Goal: Information Seeking & Learning: Learn about a topic

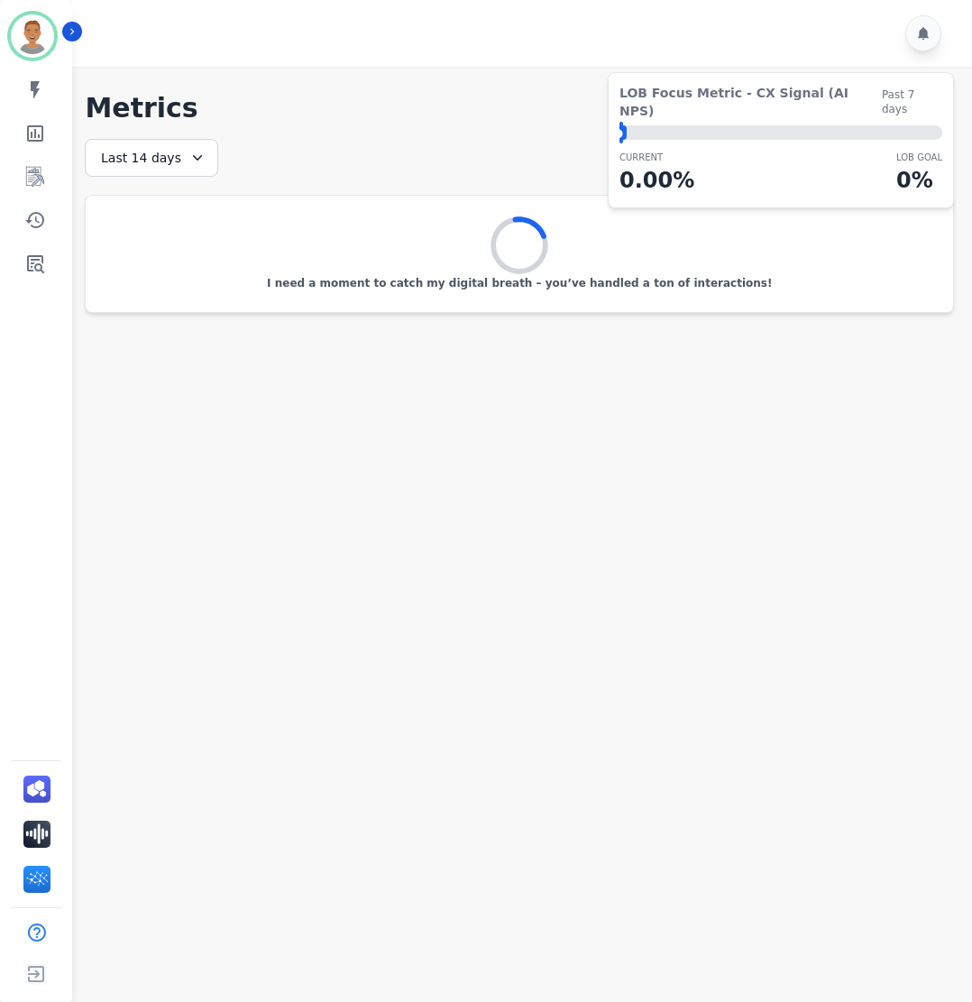
drag, startPoint x: 163, startPoint y: 132, endPoint x: 192, endPoint y: 150, distance: 34.0
click at [167, 142] on div "**********" at bounding box center [519, 202] width 869 height 221
click at [200, 152] on icon at bounding box center [197, 158] width 18 height 18
click at [164, 227] on li "[DATE]" at bounding box center [163, 224] width 90 height 18
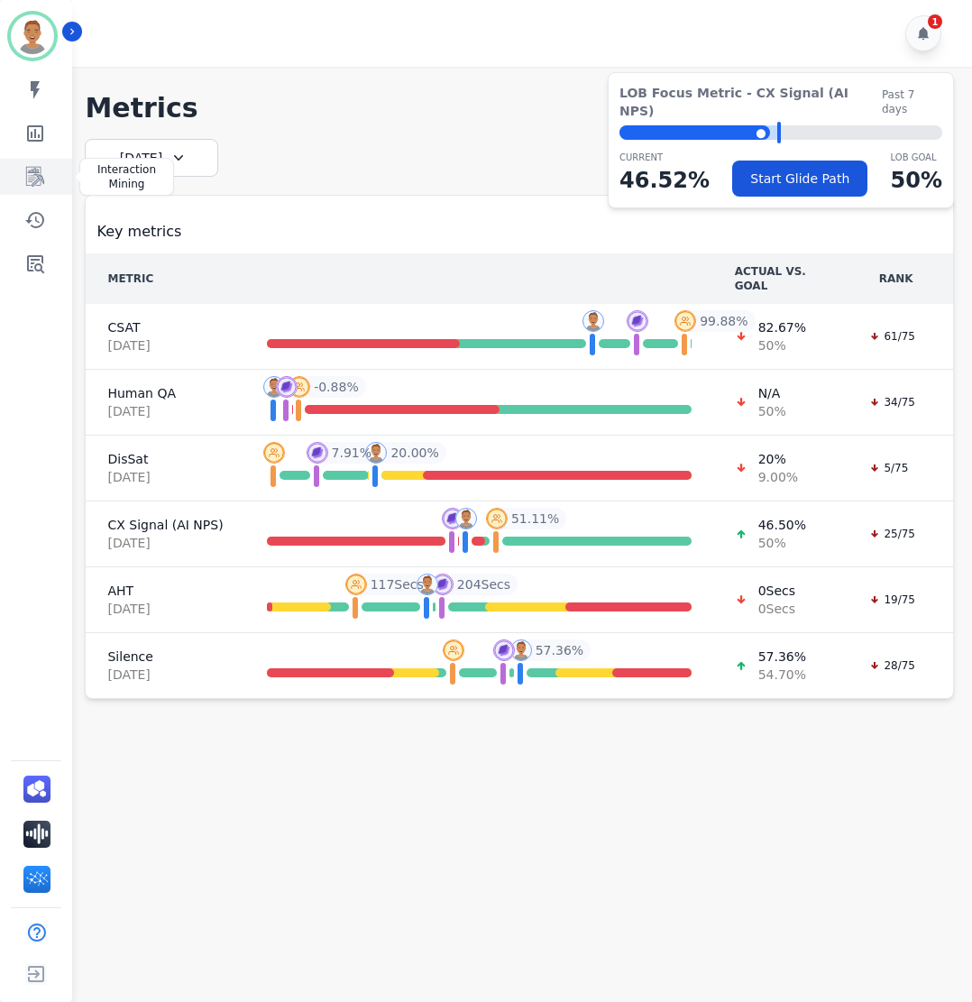
click at [41, 179] on icon "Sidebar" at bounding box center [36, 177] width 14 height 17
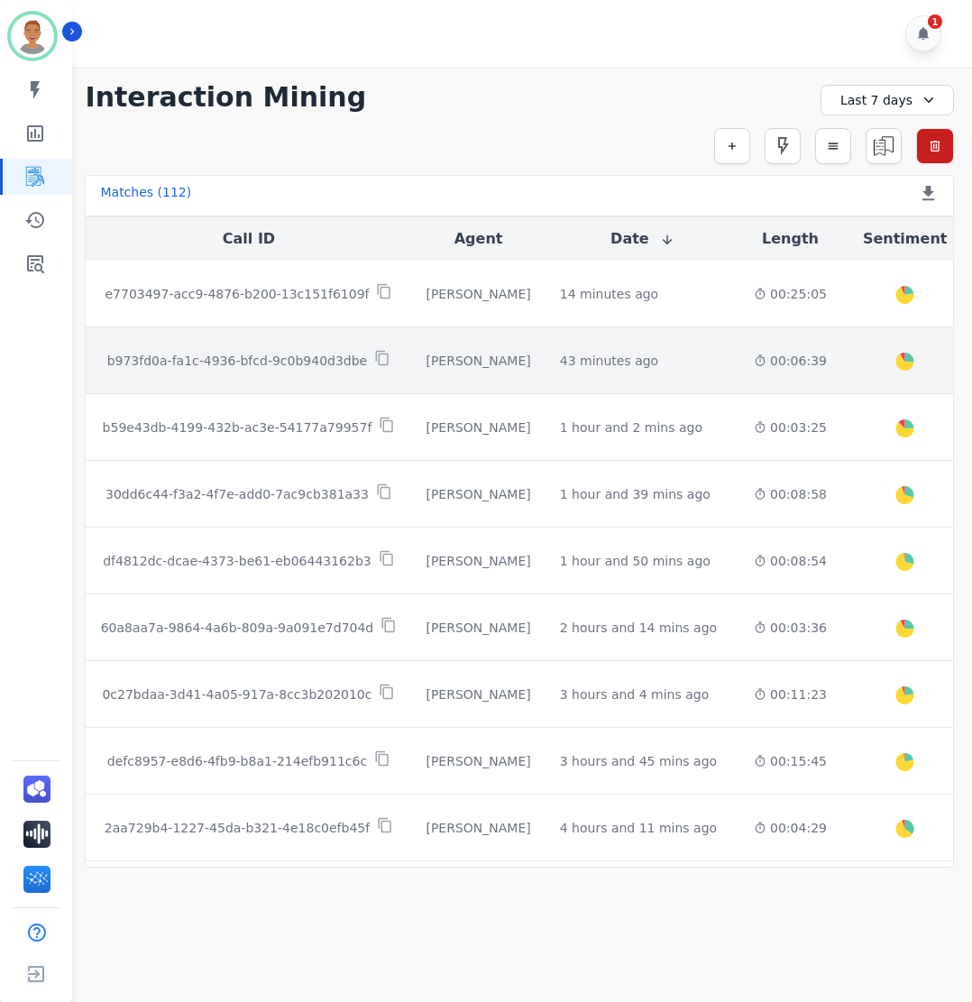
click at [664, 373] on td "43 minutes ago Start at: [DATE] 3:34pm" at bounding box center [642, 360] width 194 height 67
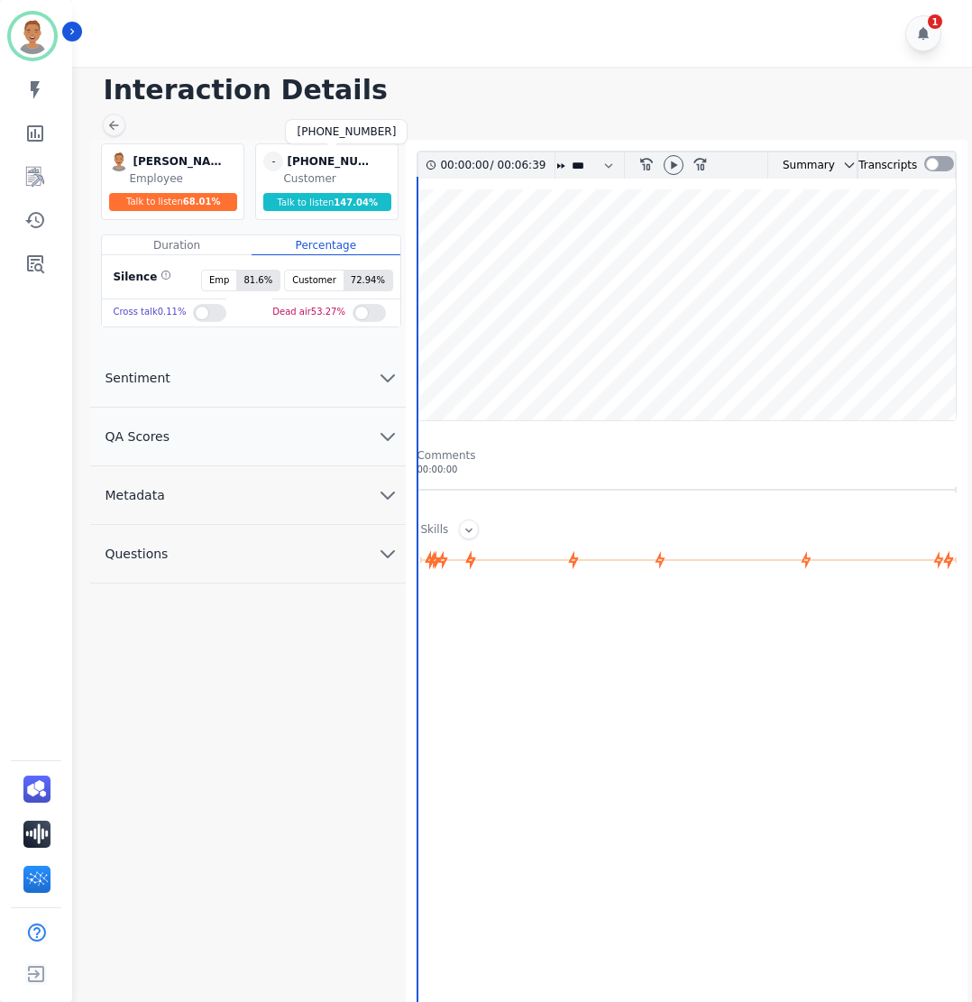
click at [321, 160] on div "[PHONE_NUMBER]" at bounding box center [332, 161] width 90 height 20
click at [300, 162] on div "[PHONE_NUMBER]" at bounding box center [332, 161] width 90 height 20
click at [303, 162] on div "[PHONE_NUMBER]" at bounding box center [332, 161] width 90 height 20
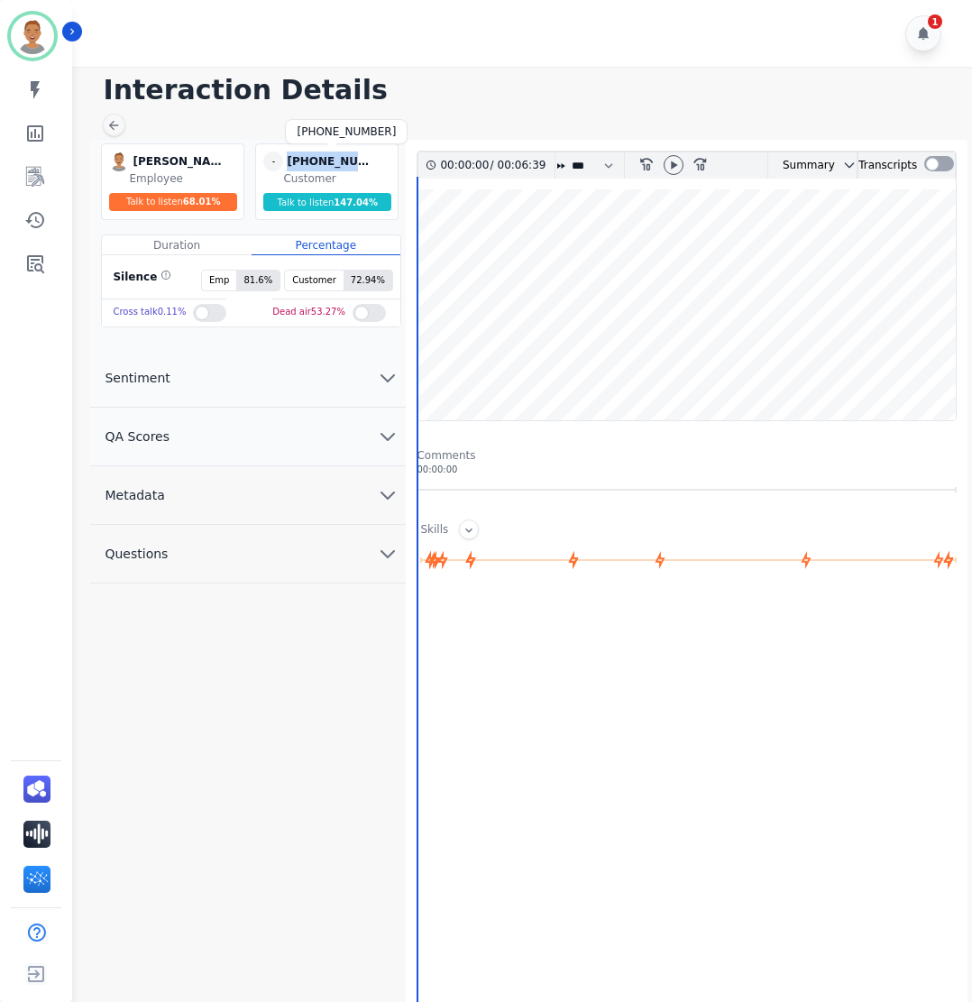
copy div "[PHONE_NUMBER]"
click at [445, 127] on div "Interaction Details [PERSON_NAME] [PERSON_NAME] Employee Talk to listen 68.01 %…" at bounding box center [519, 518] width 905 height 903
click at [375, 435] on button "QA Scores" at bounding box center [248, 437] width 316 height 59
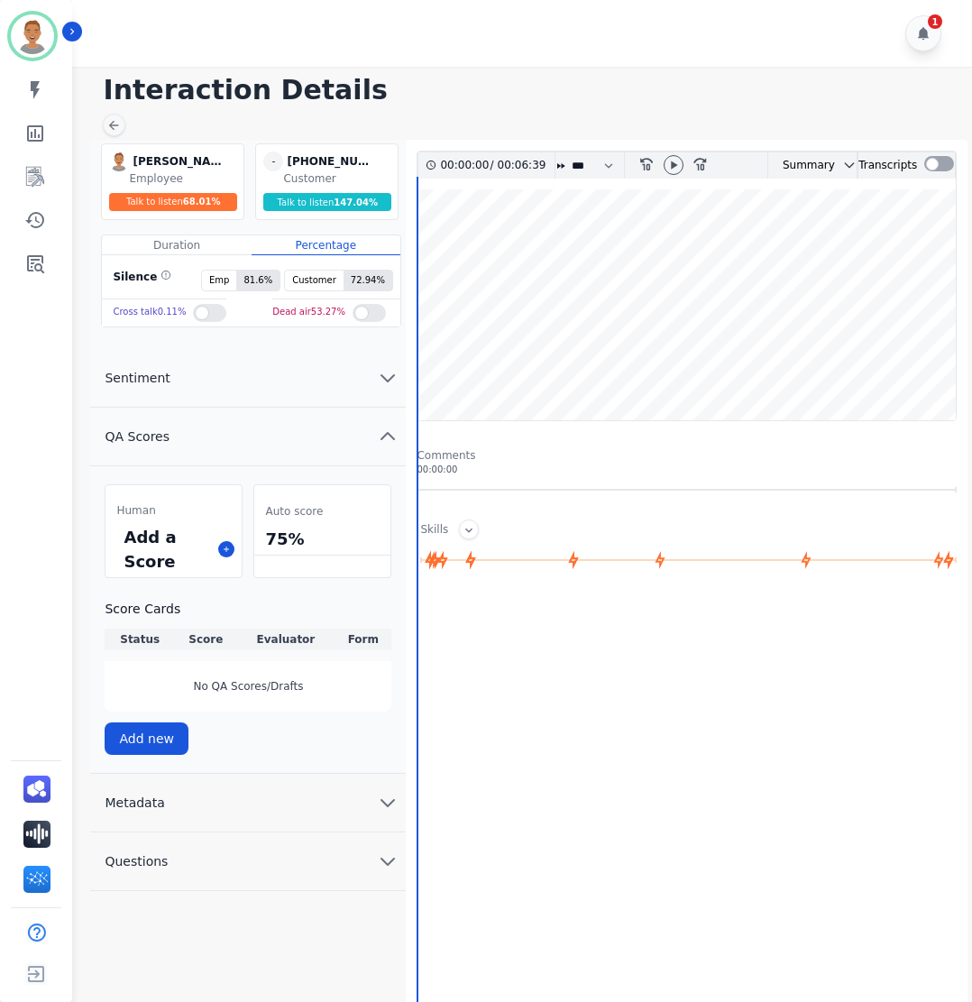
click at [386, 440] on icon "chevron up" at bounding box center [388, 437] width 22 height 22
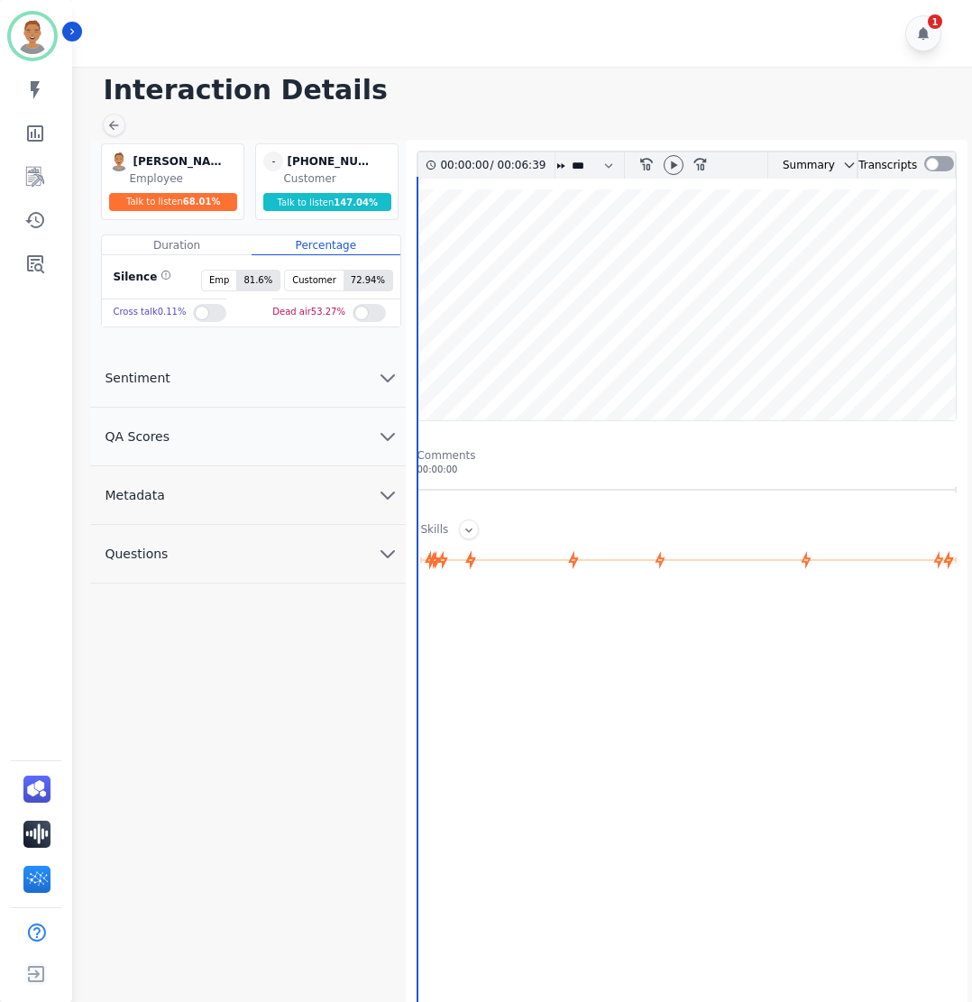
click at [395, 488] on icon "chevron down" at bounding box center [388, 495] width 22 height 22
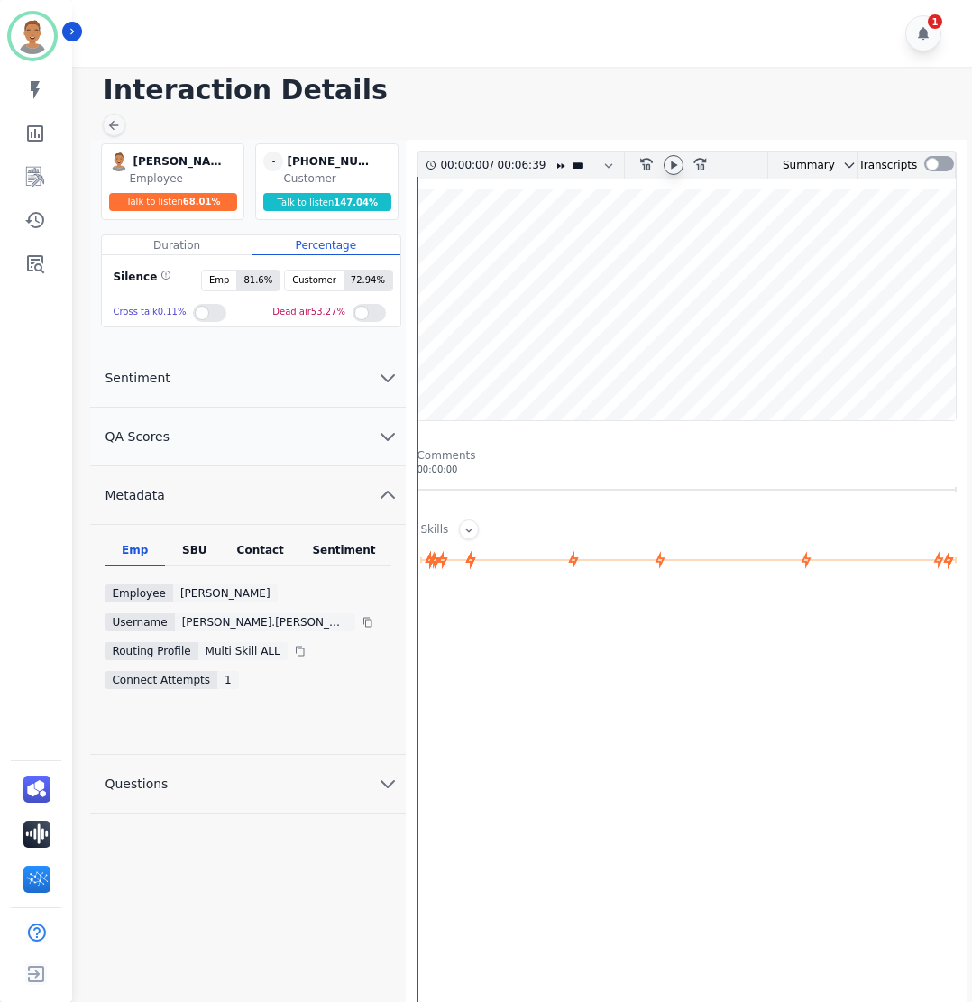
click at [666, 166] on icon at bounding box center [673, 165] width 14 height 14
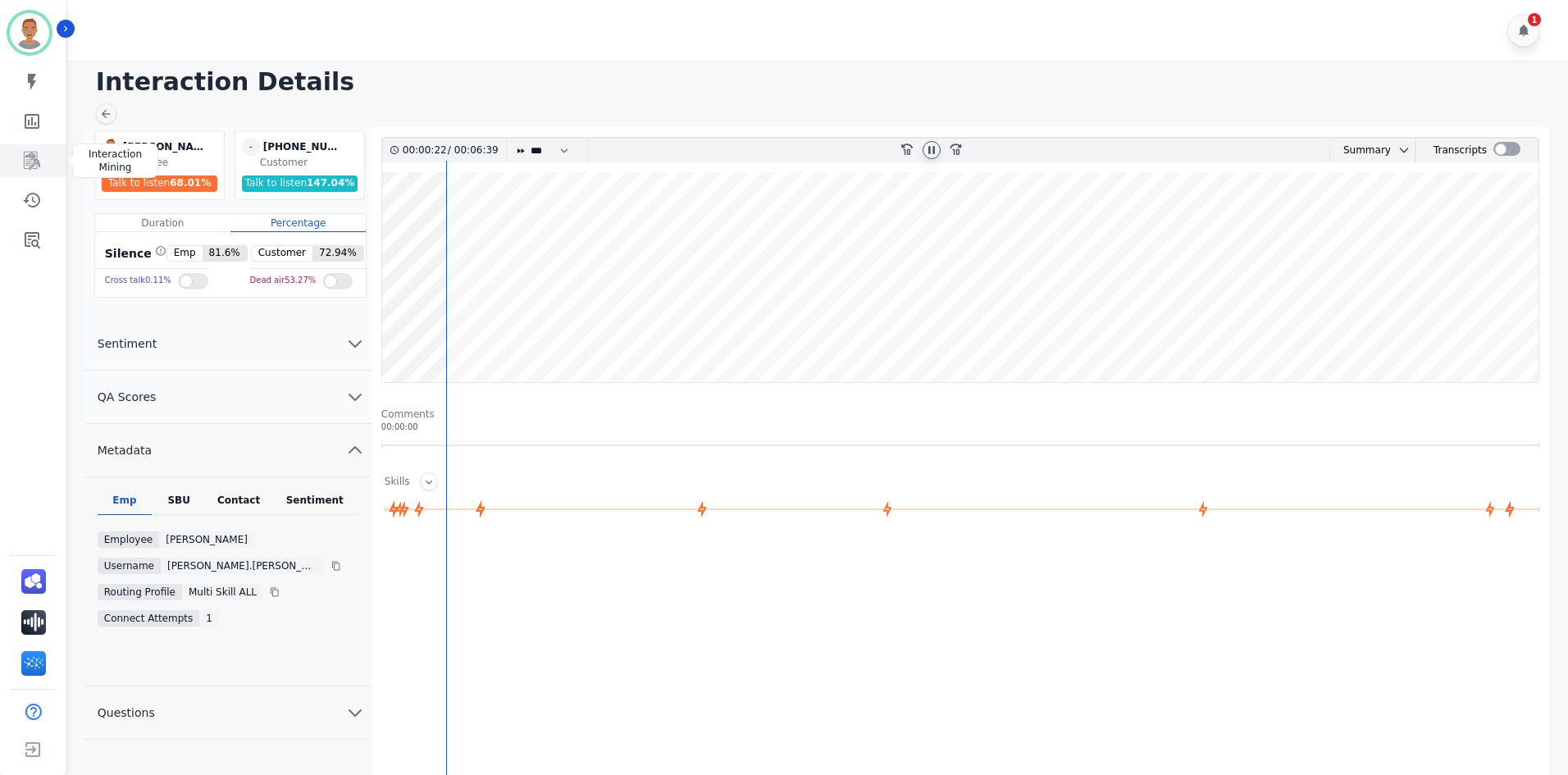
click at [37, 166] on icon "Sidebar" at bounding box center [32, 161] width 20 height 20
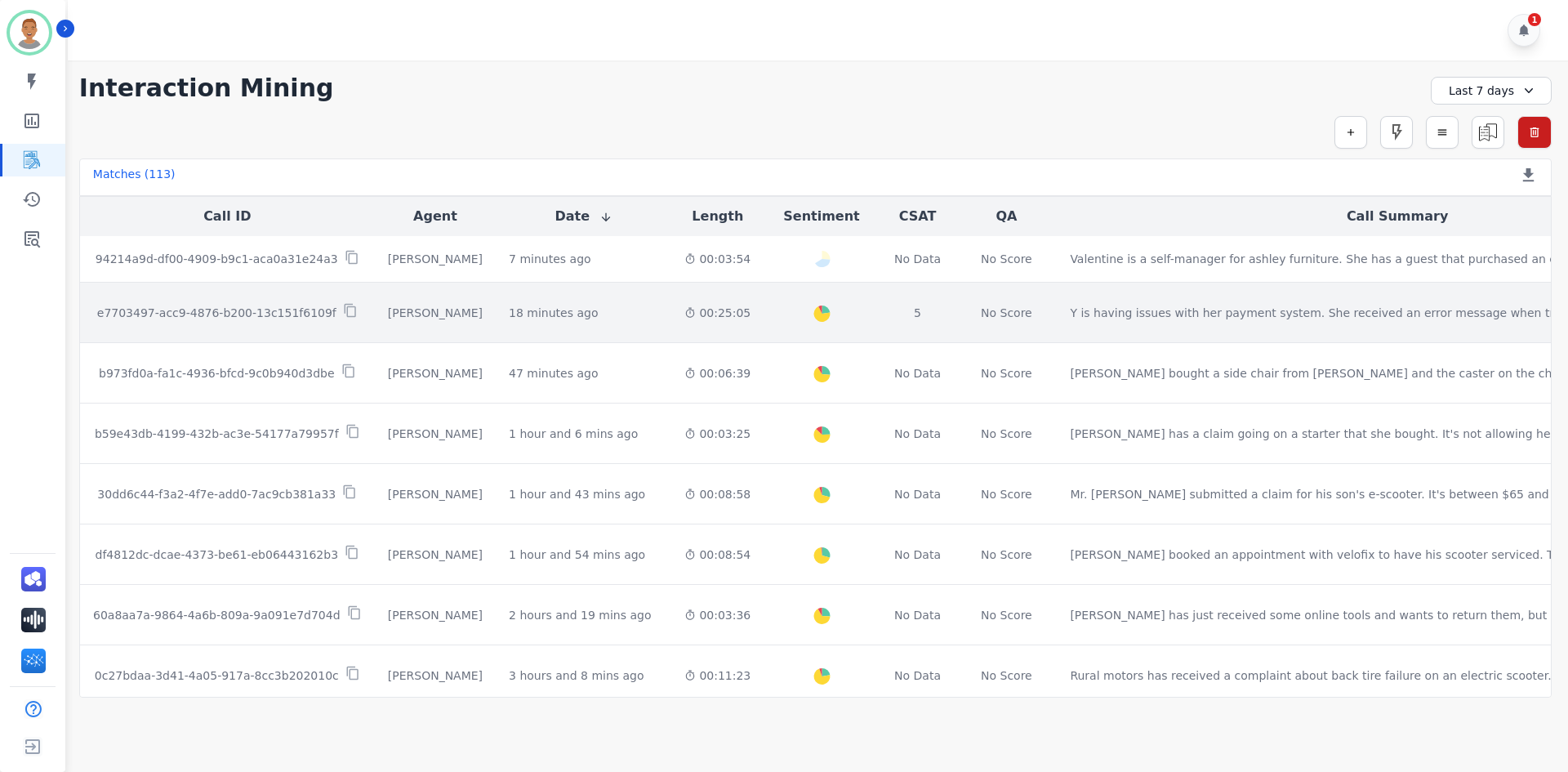
click at [880, 312] on td "No Score" at bounding box center [1006, 313] width 101 height 61
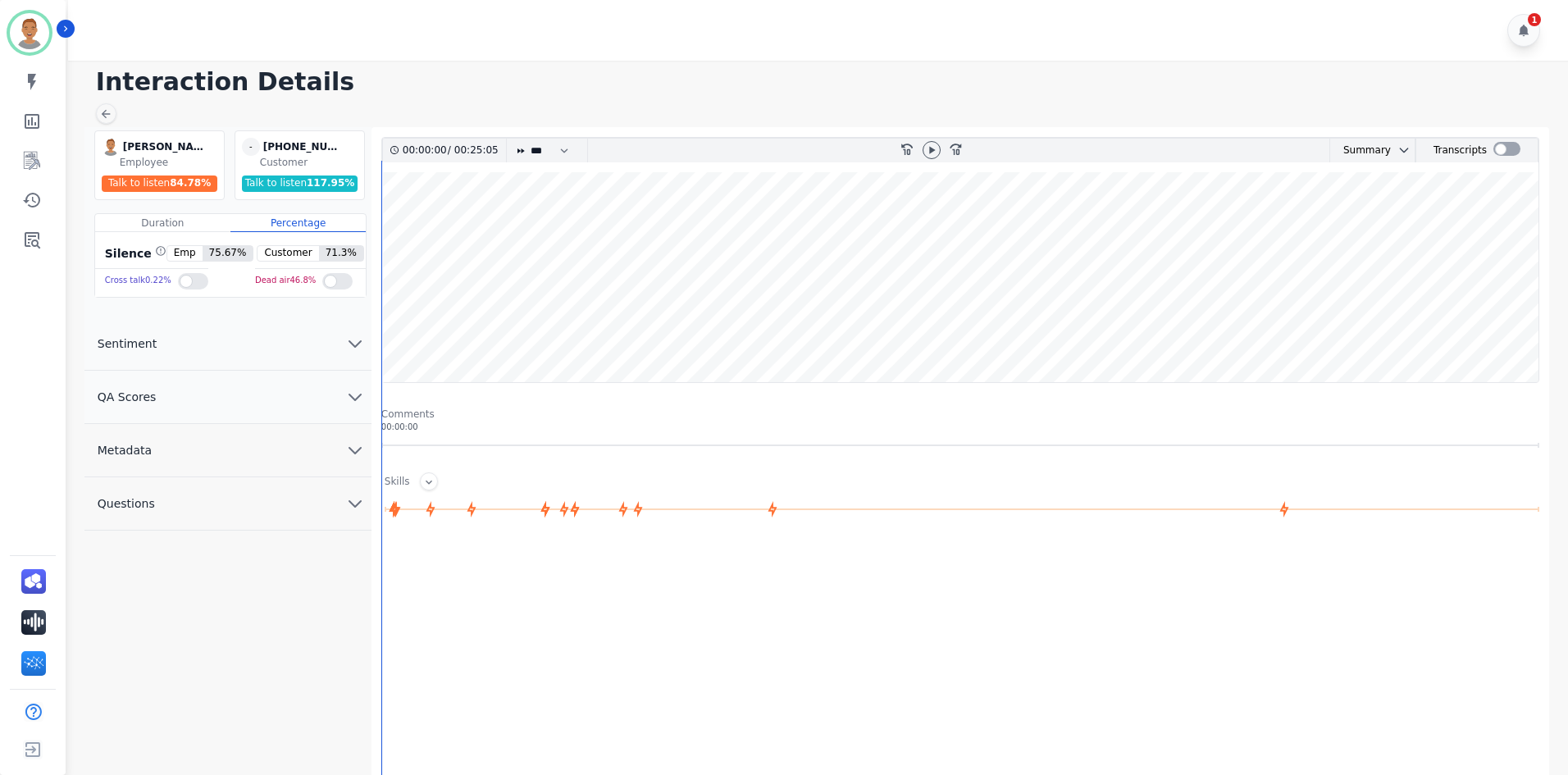
click at [558, 259] on wave at bounding box center [960, 277] width 1156 height 210
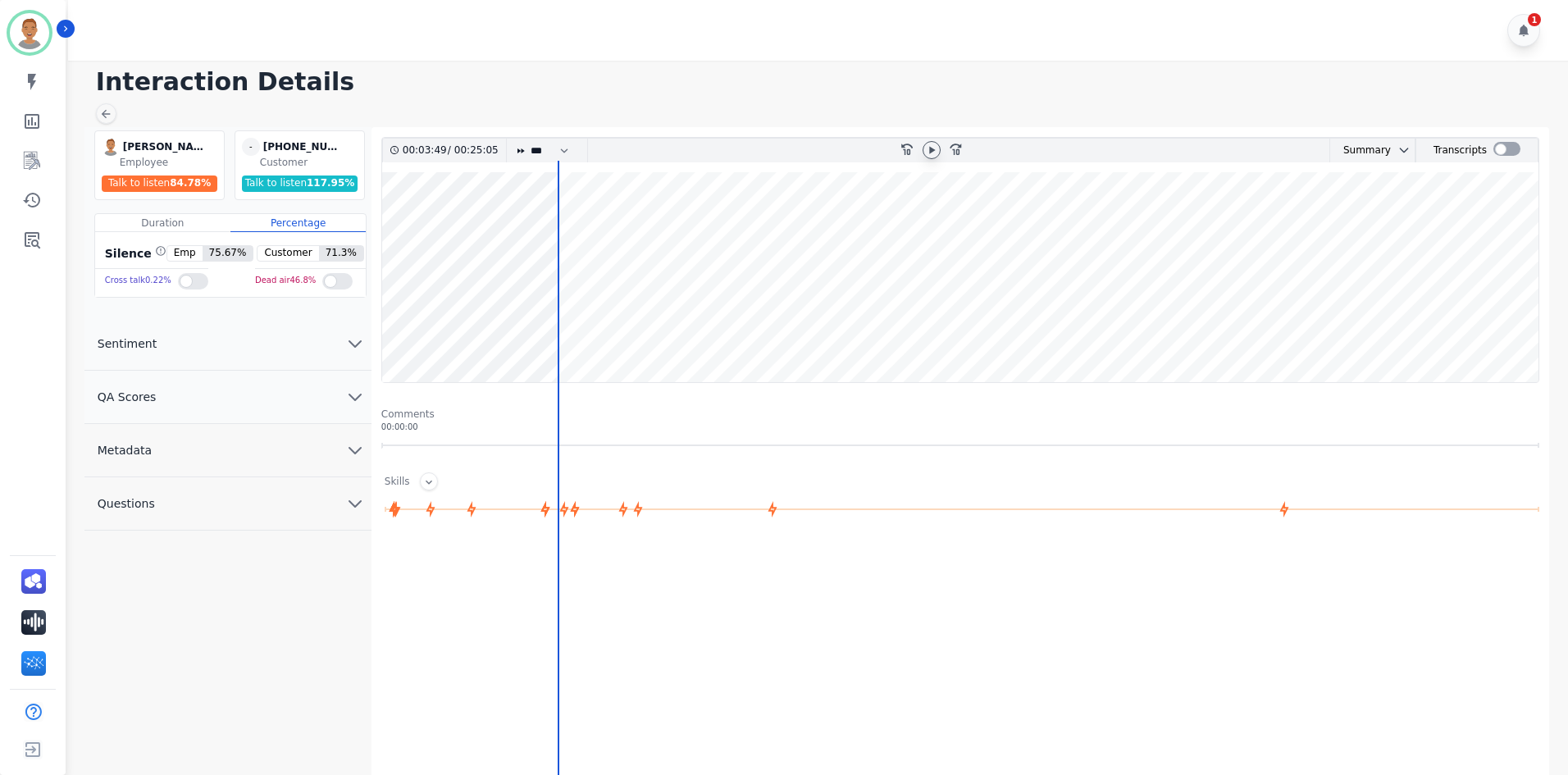
click at [883, 151] on icon at bounding box center [931, 150] width 13 height 13
click at [883, 146] on icon "rewind-10" at bounding box center [906, 148] width 13 height 13
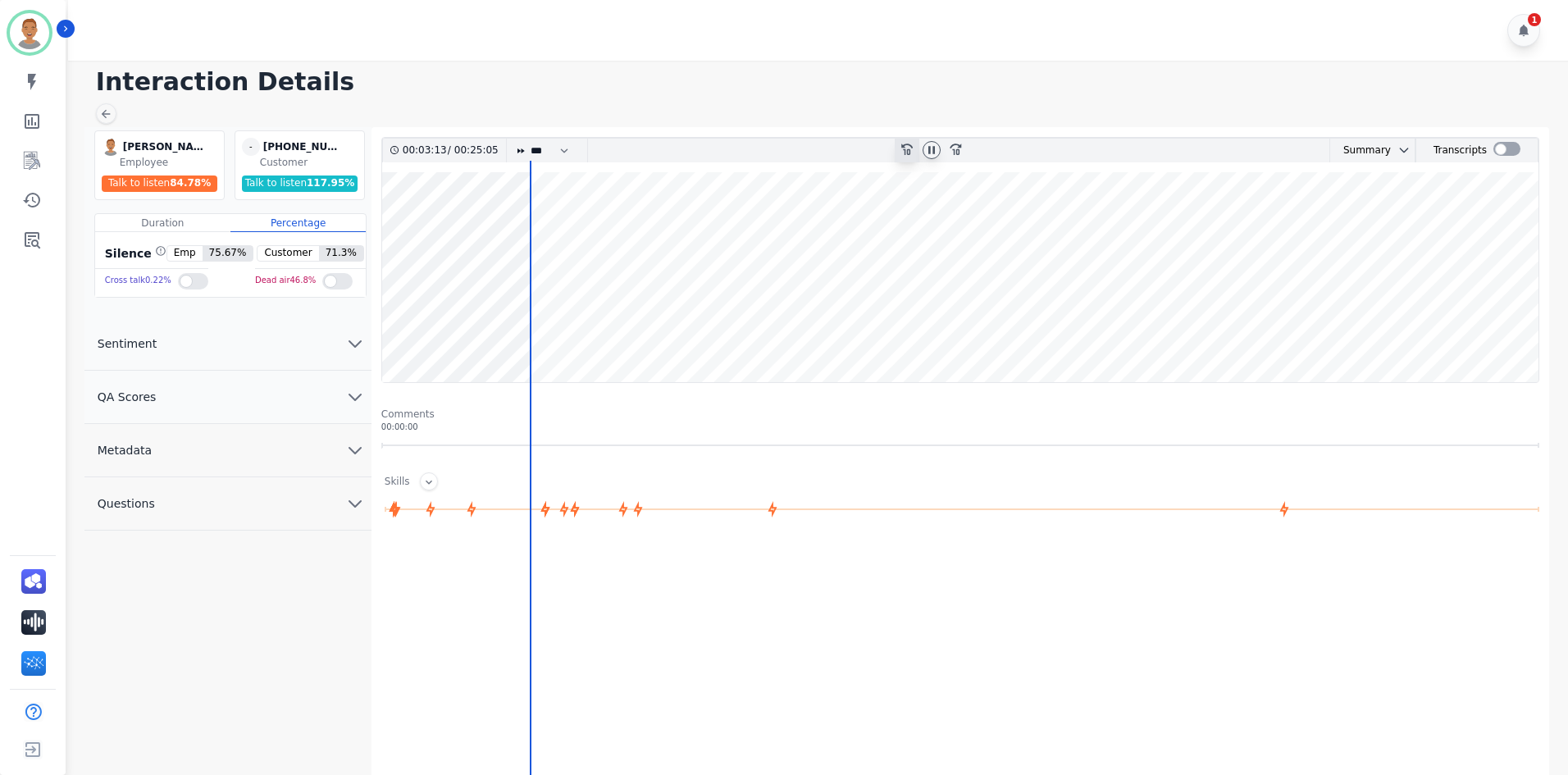
click at [883, 146] on icon "rewind-10" at bounding box center [906, 148] width 13 height 13
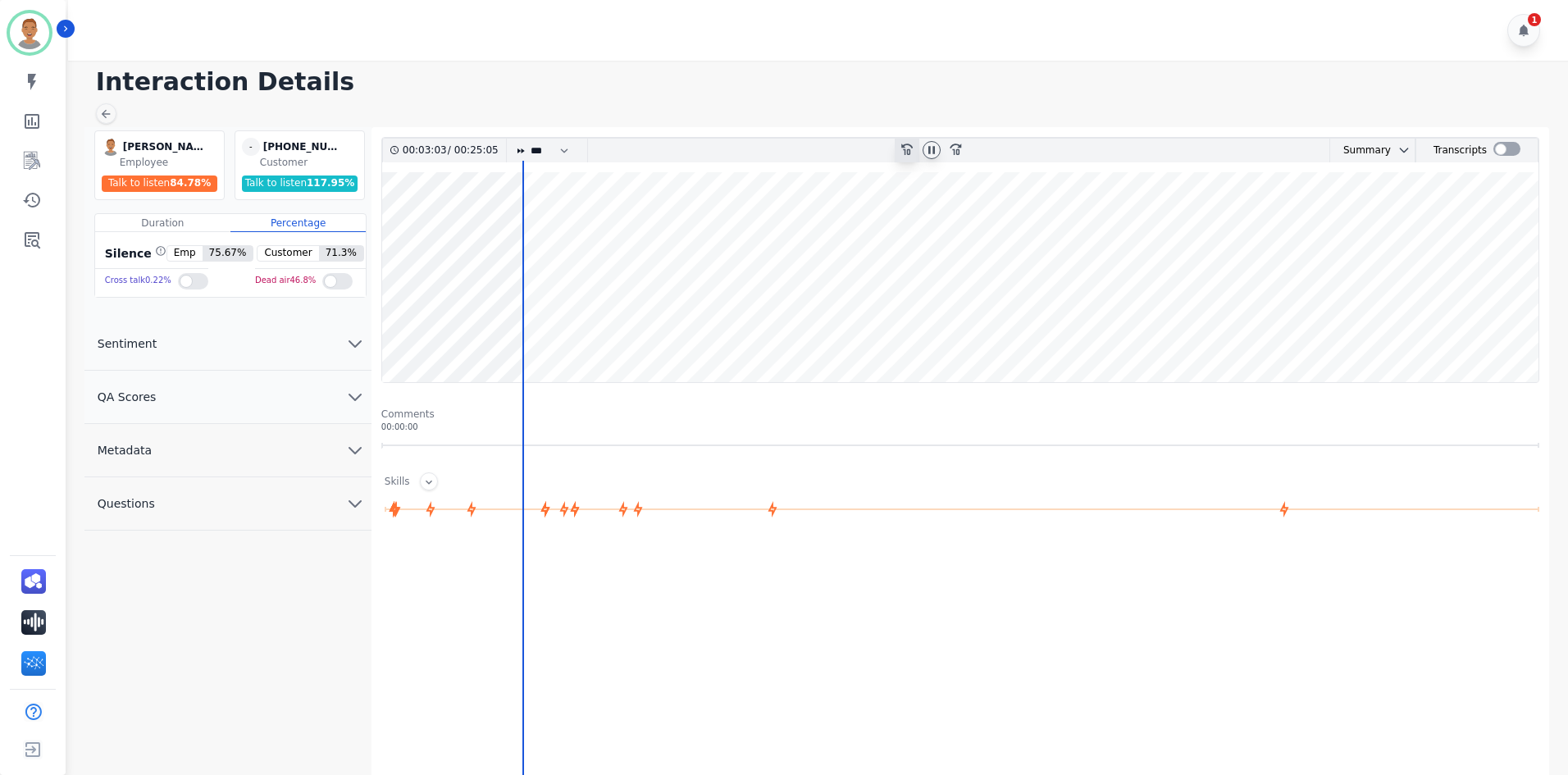
click at [883, 146] on icon "rewind-10" at bounding box center [906, 148] width 13 height 13
click at [883, 145] on icon "rewind-10" at bounding box center [906, 148] width 13 height 13
click at [883, 146] on icon "rewind-10" at bounding box center [906, 148] width 13 height 13
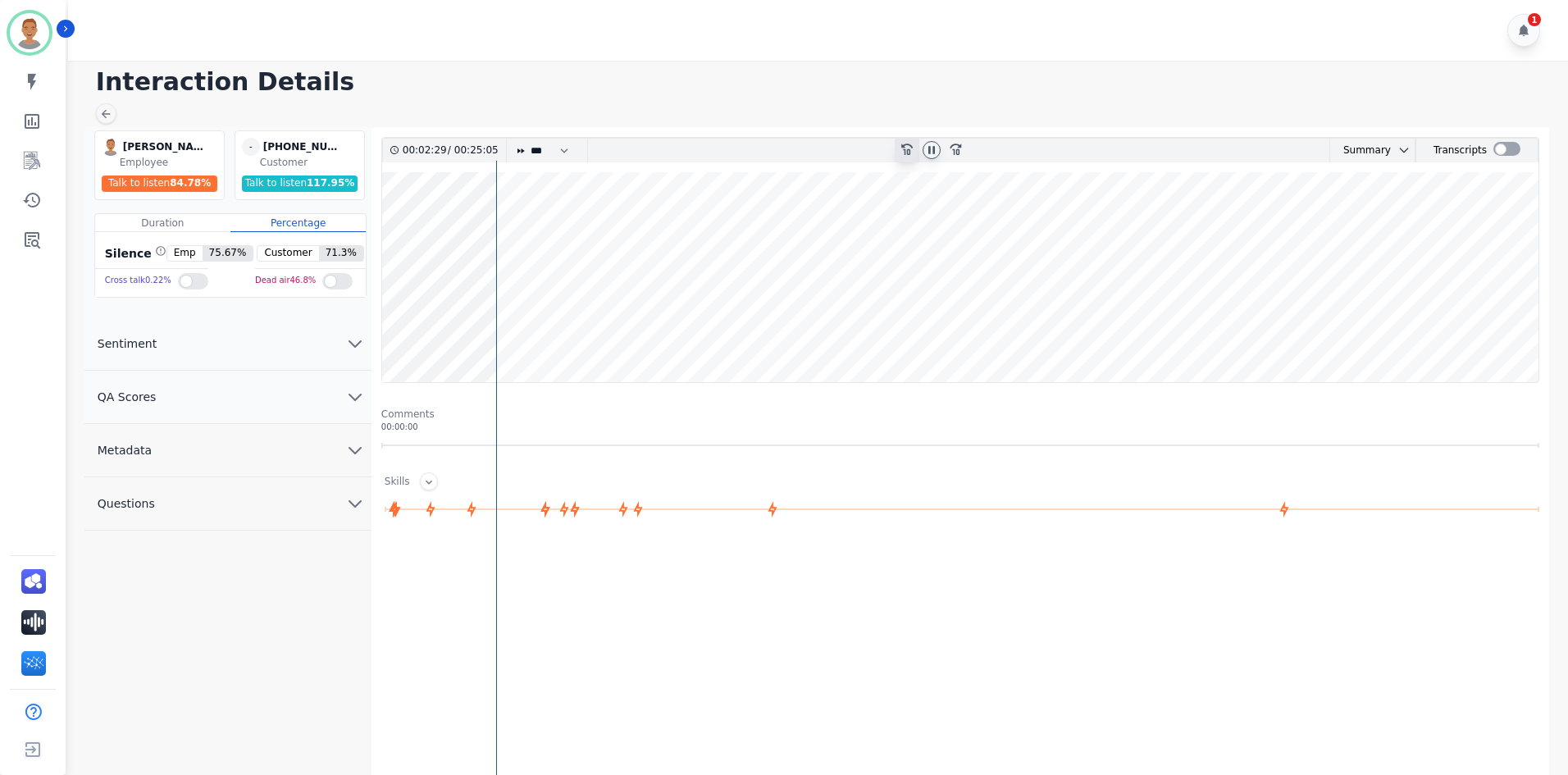
click at [883, 146] on icon at bounding box center [907, 149] width 12 height 12
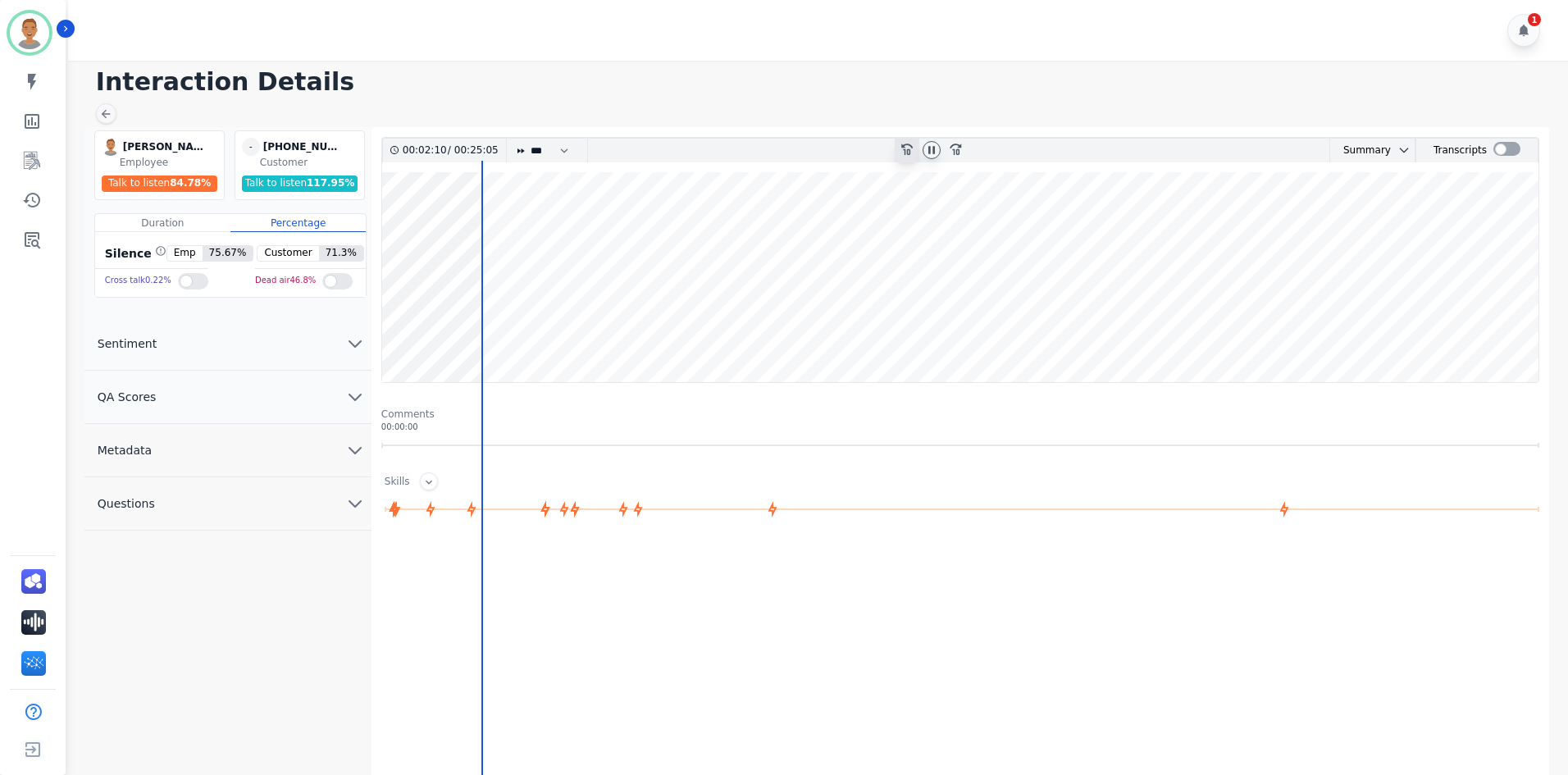
click at [883, 146] on icon at bounding box center [907, 149] width 12 height 12
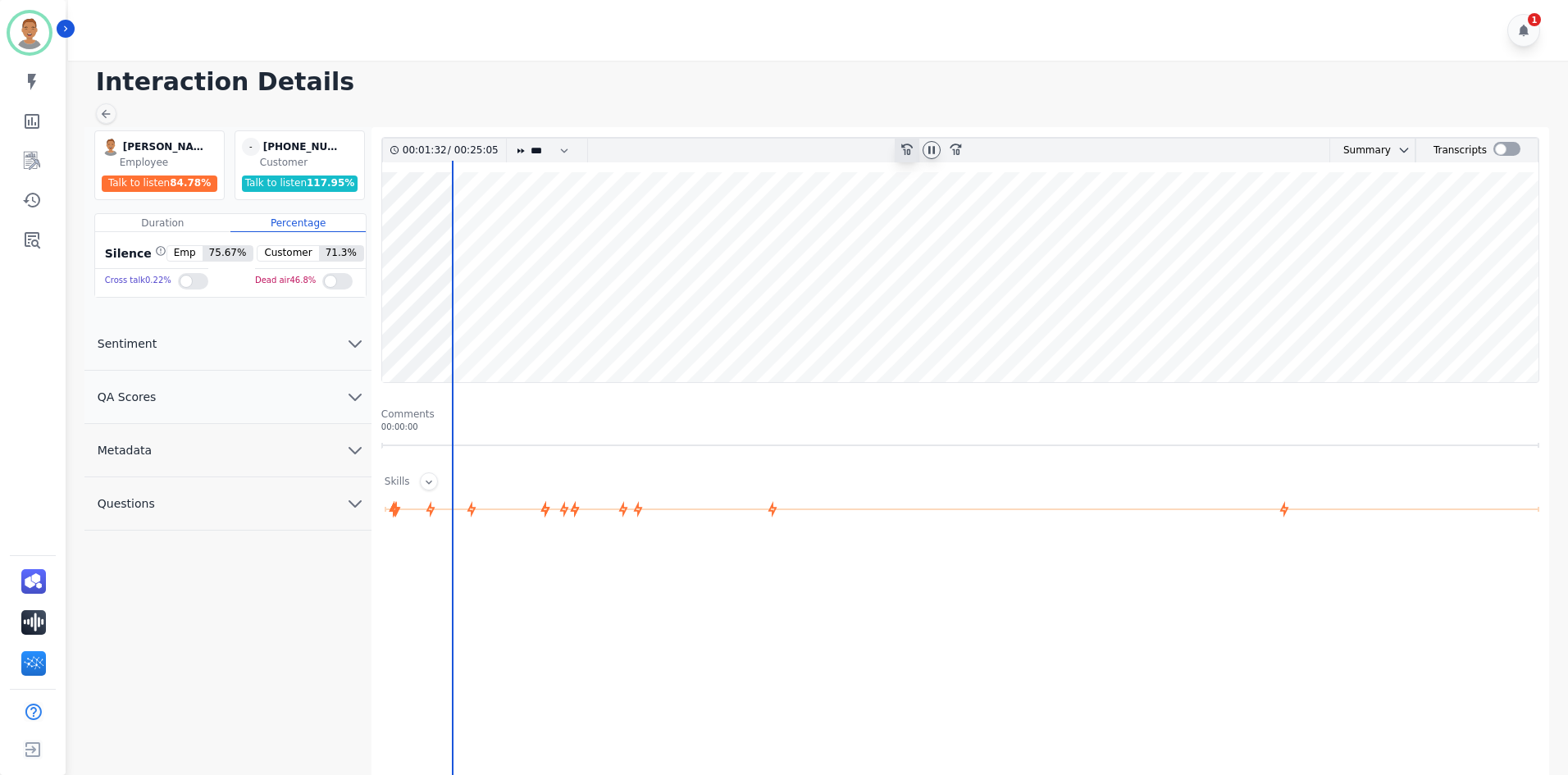
click at [883, 146] on icon at bounding box center [907, 149] width 12 height 12
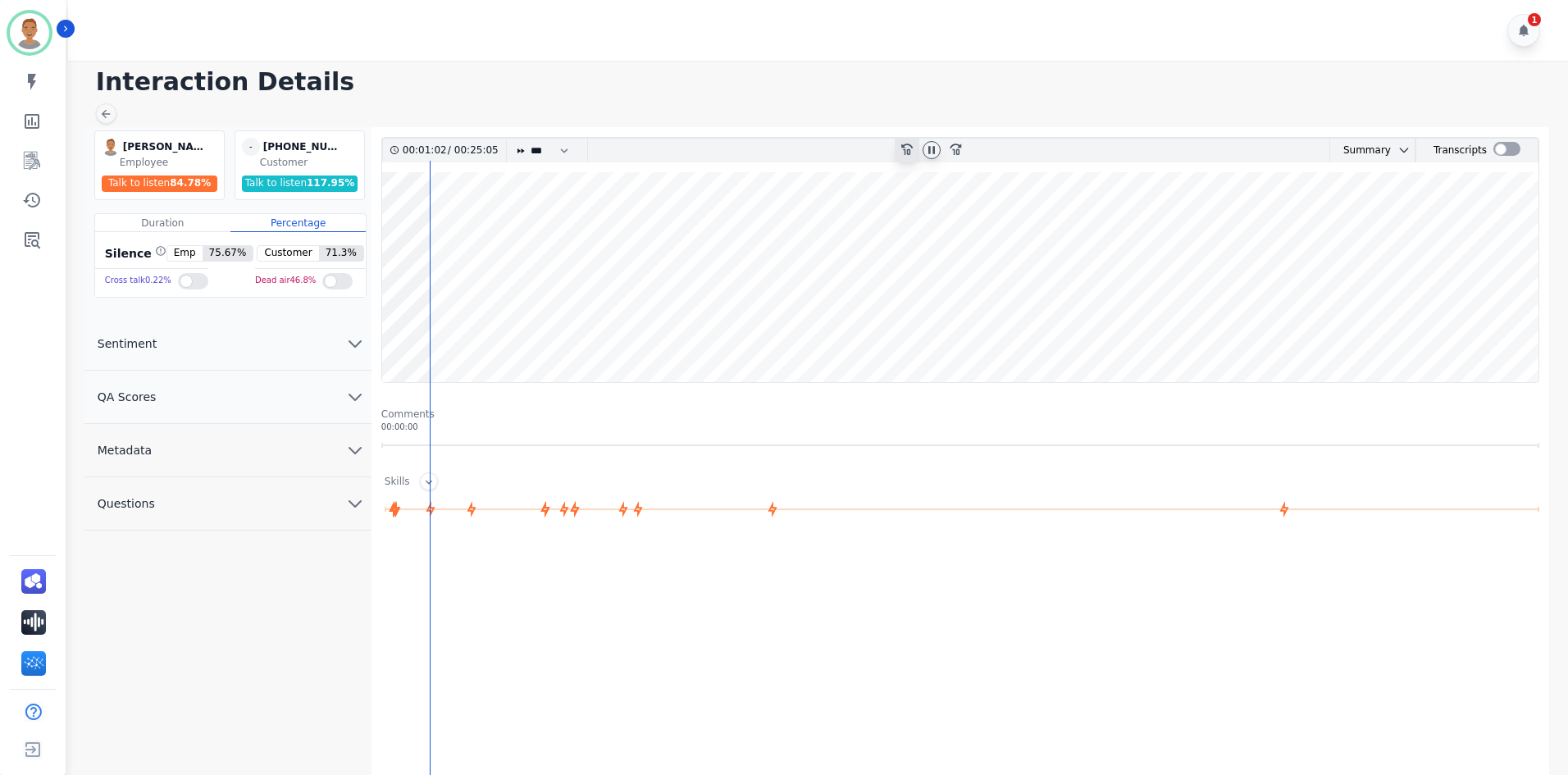
click at [883, 146] on icon at bounding box center [907, 149] width 12 height 12
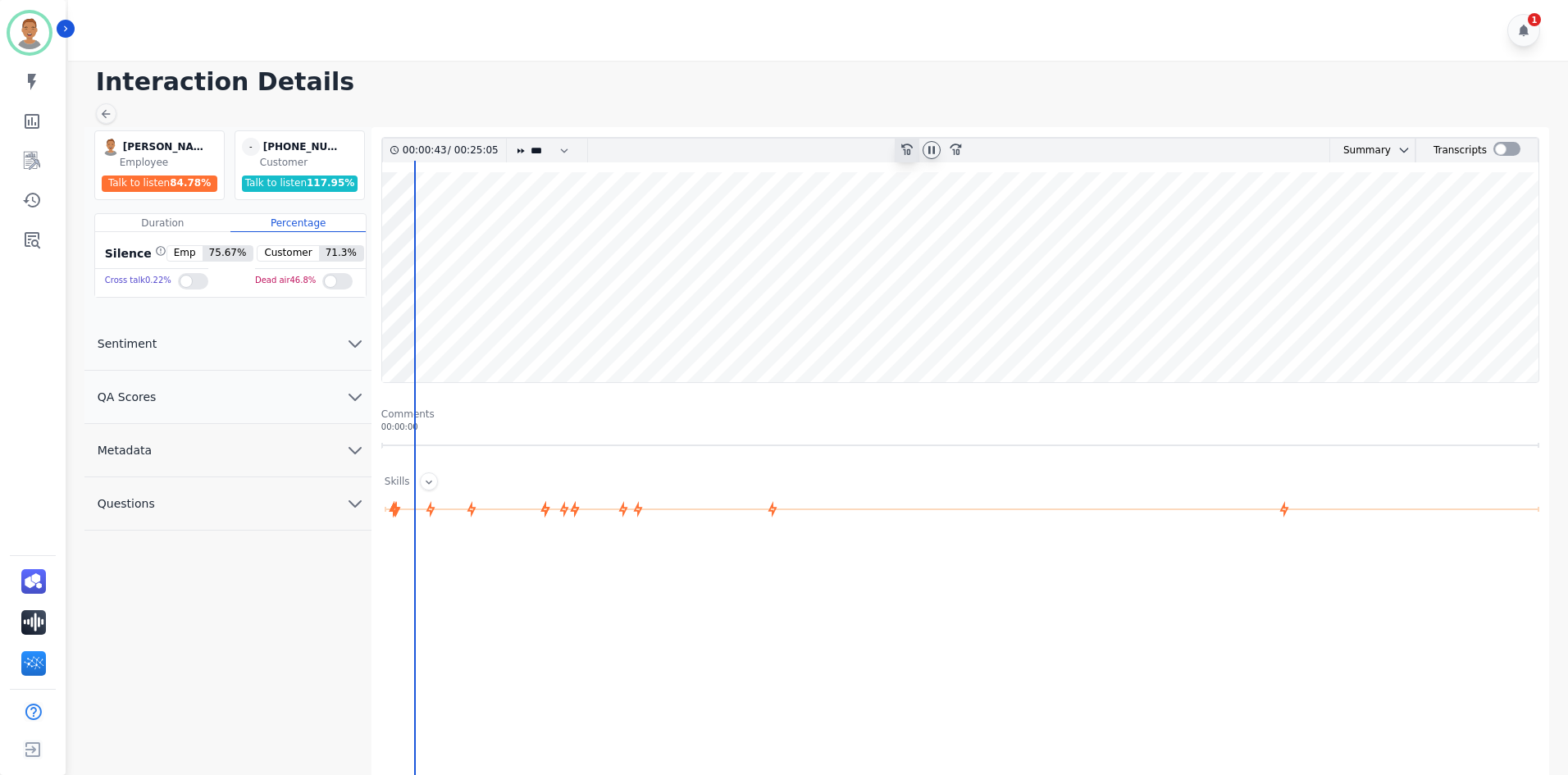
click at [883, 146] on icon at bounding box center [907, 149] width 12 height 12
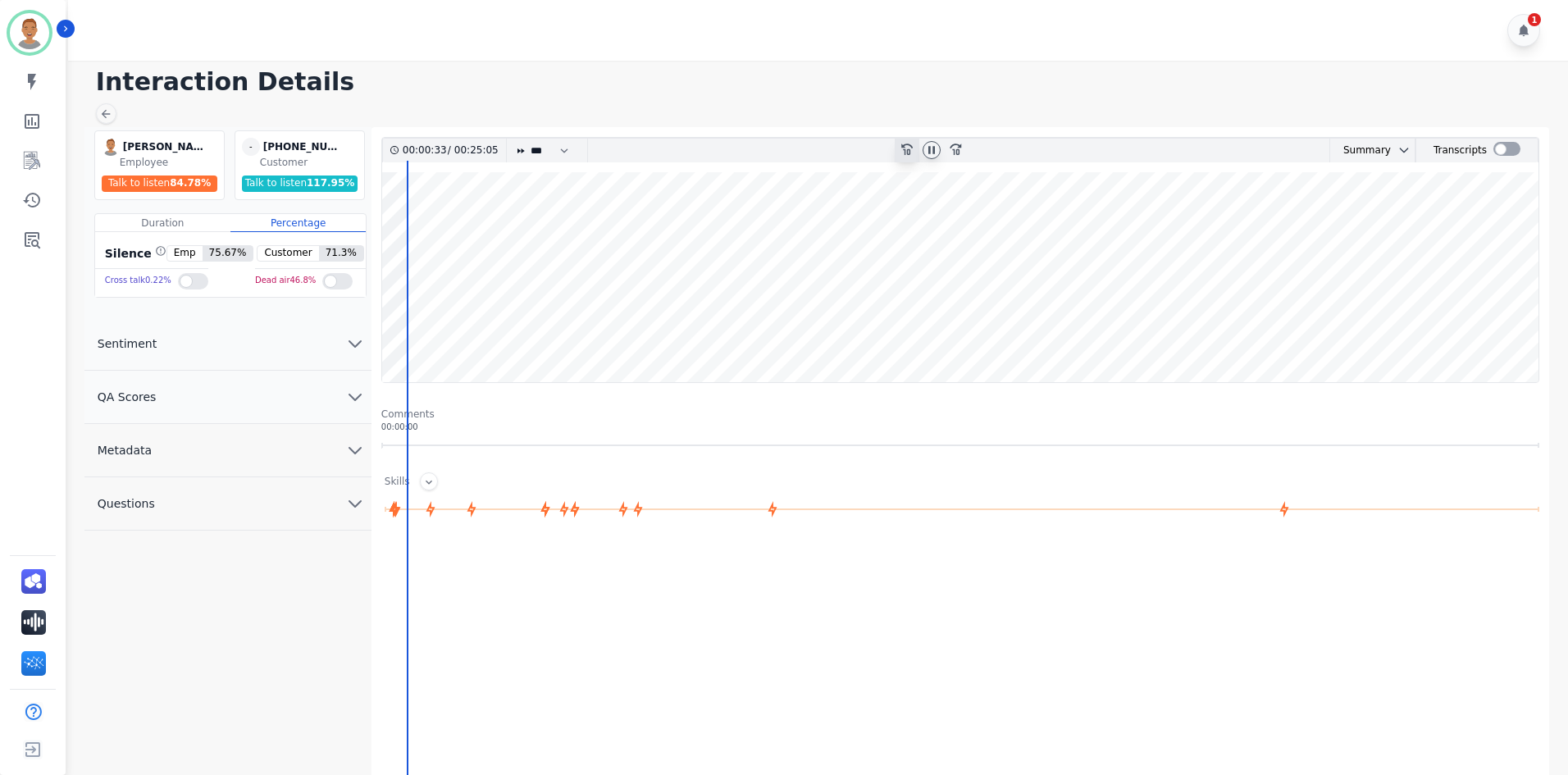
click at [883, 146] on icon at bounding box center [907, 149] width 12 height 12
click at [883, 146] on icon at bounding box center [931, 150] width 13 height 13
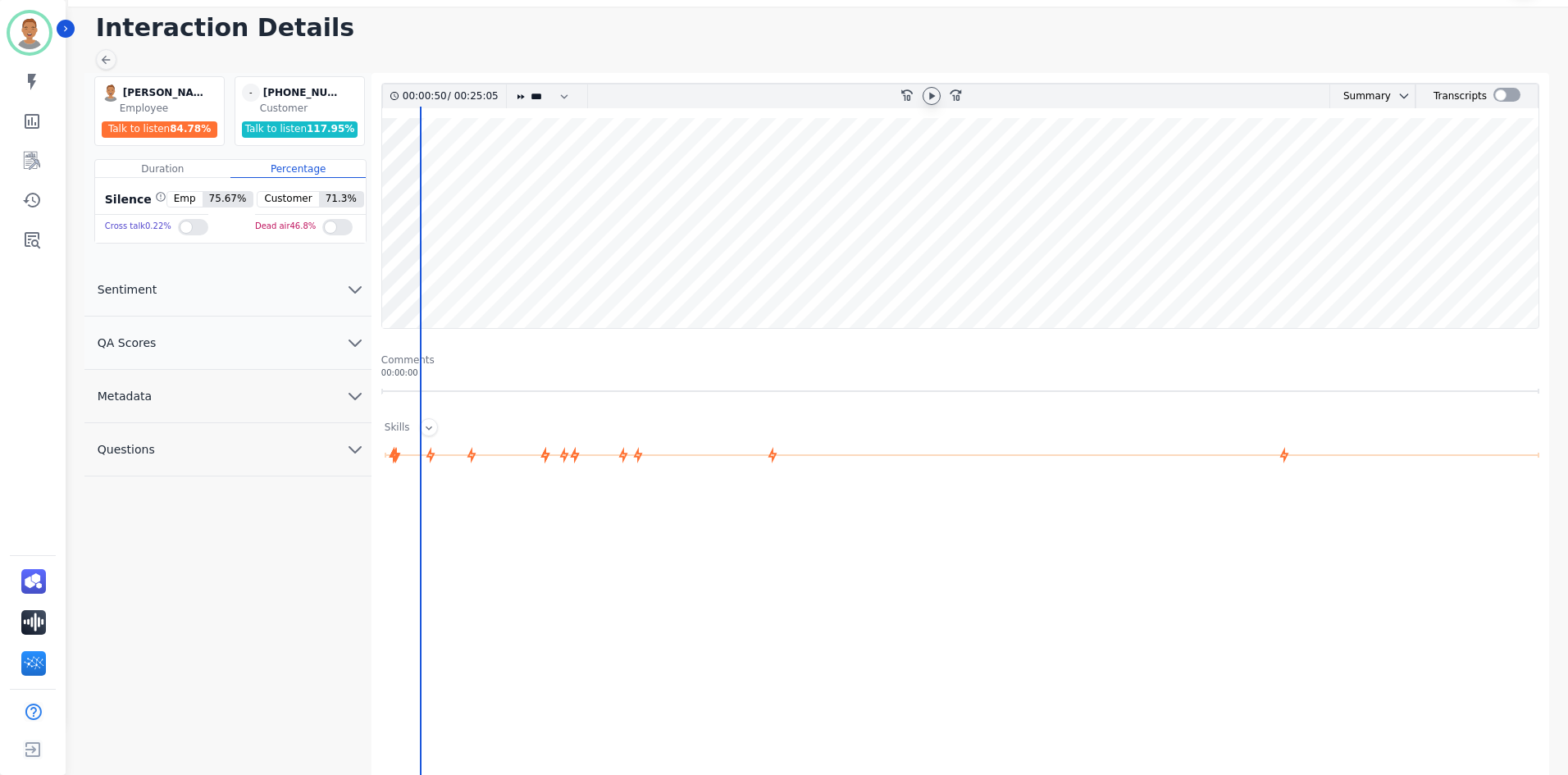
scroll to position [107, 0]
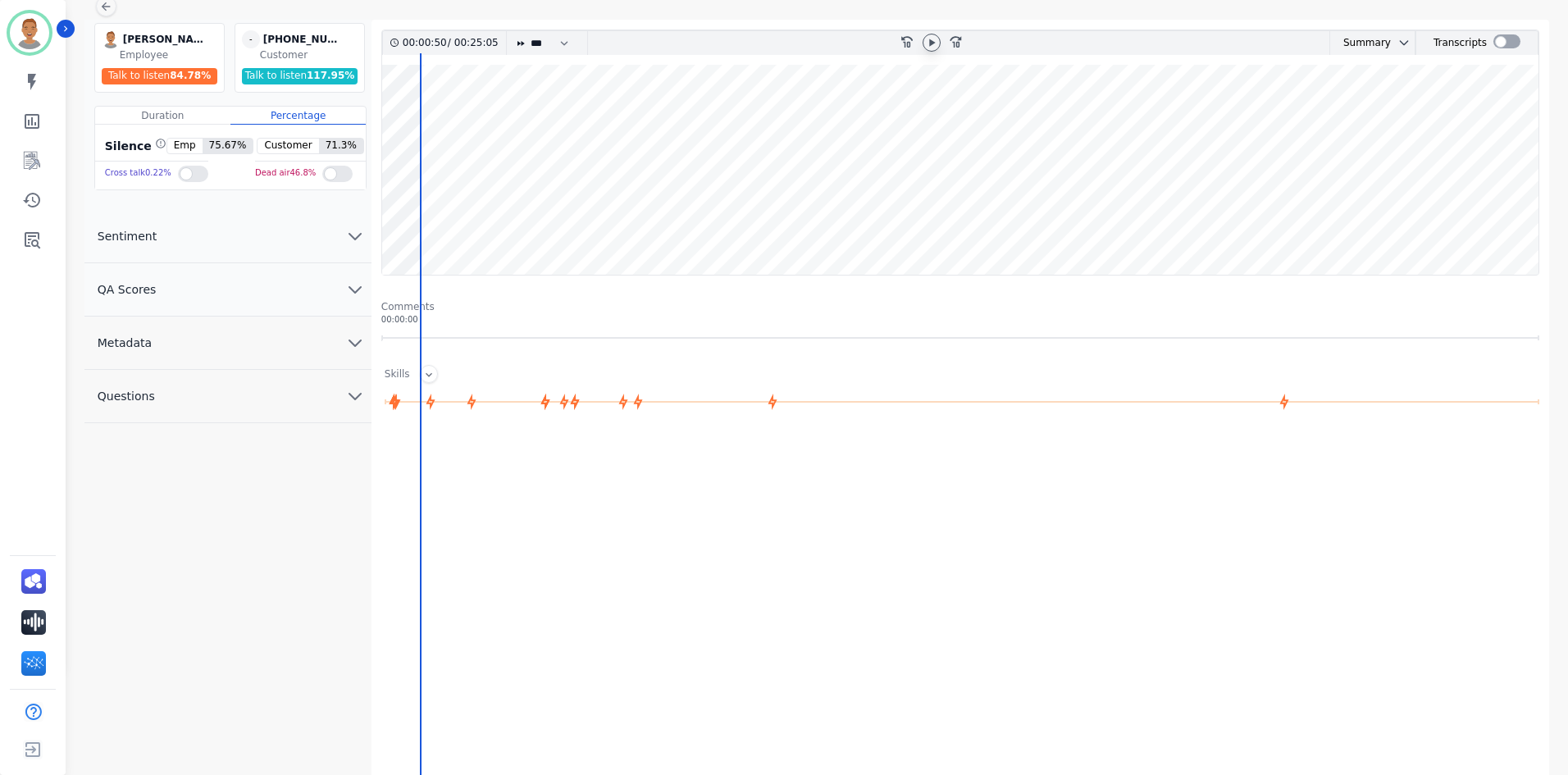
click at [356, 239] on icon "chevron down" at bounding box center [355, 237] width 12 height 5
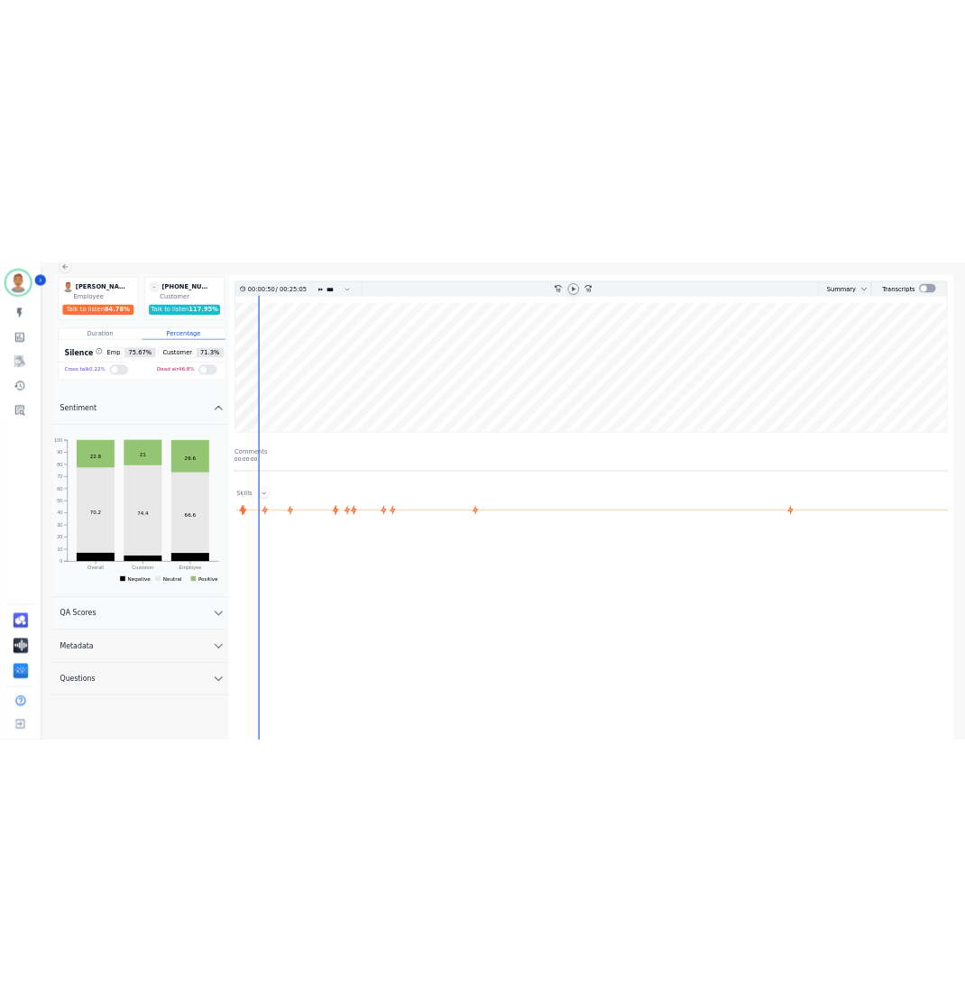
scroll to position [0, 0]
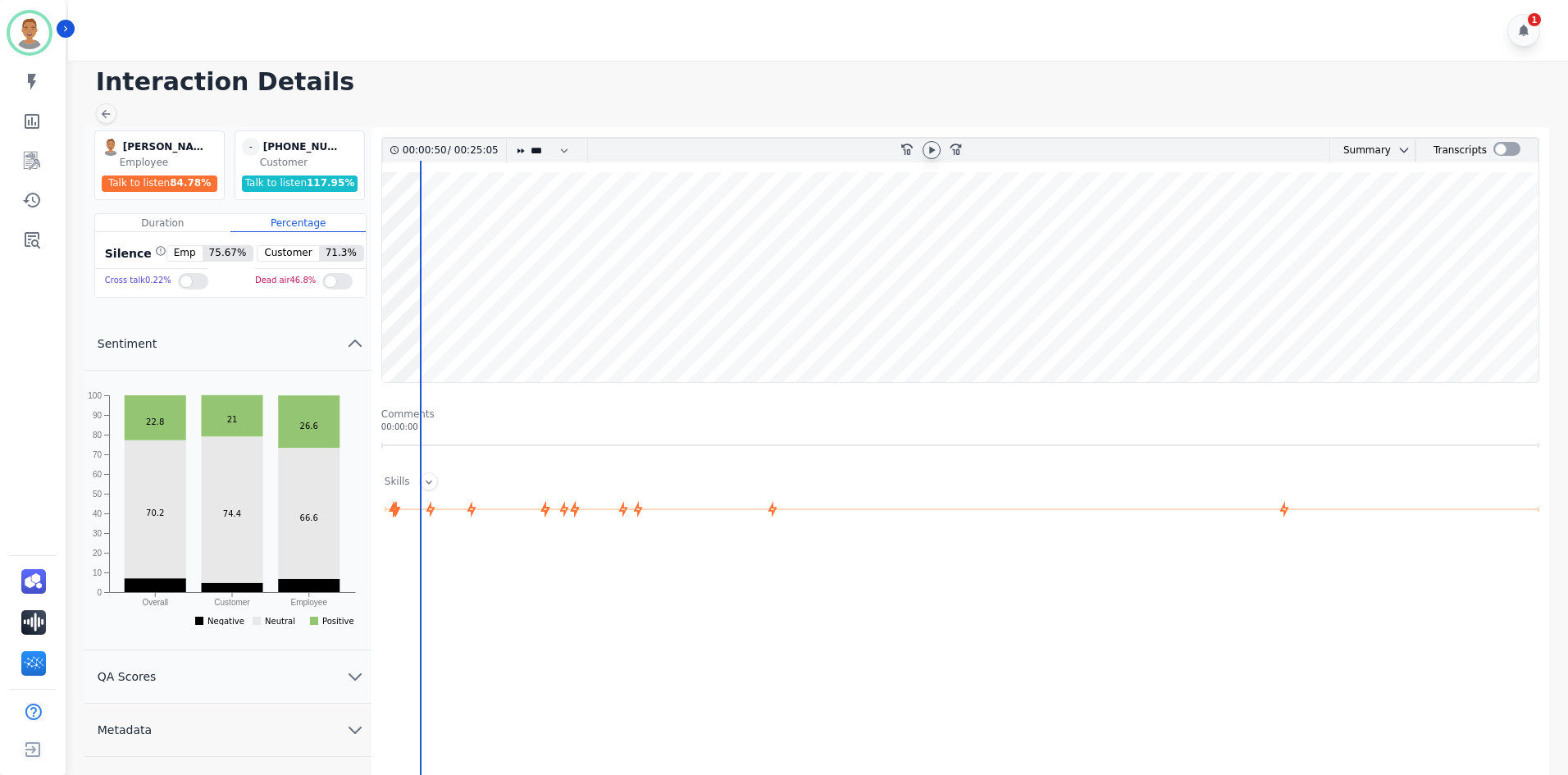
click at [883, 146] on icon at bounding box center [931, 150] width 13 height 13
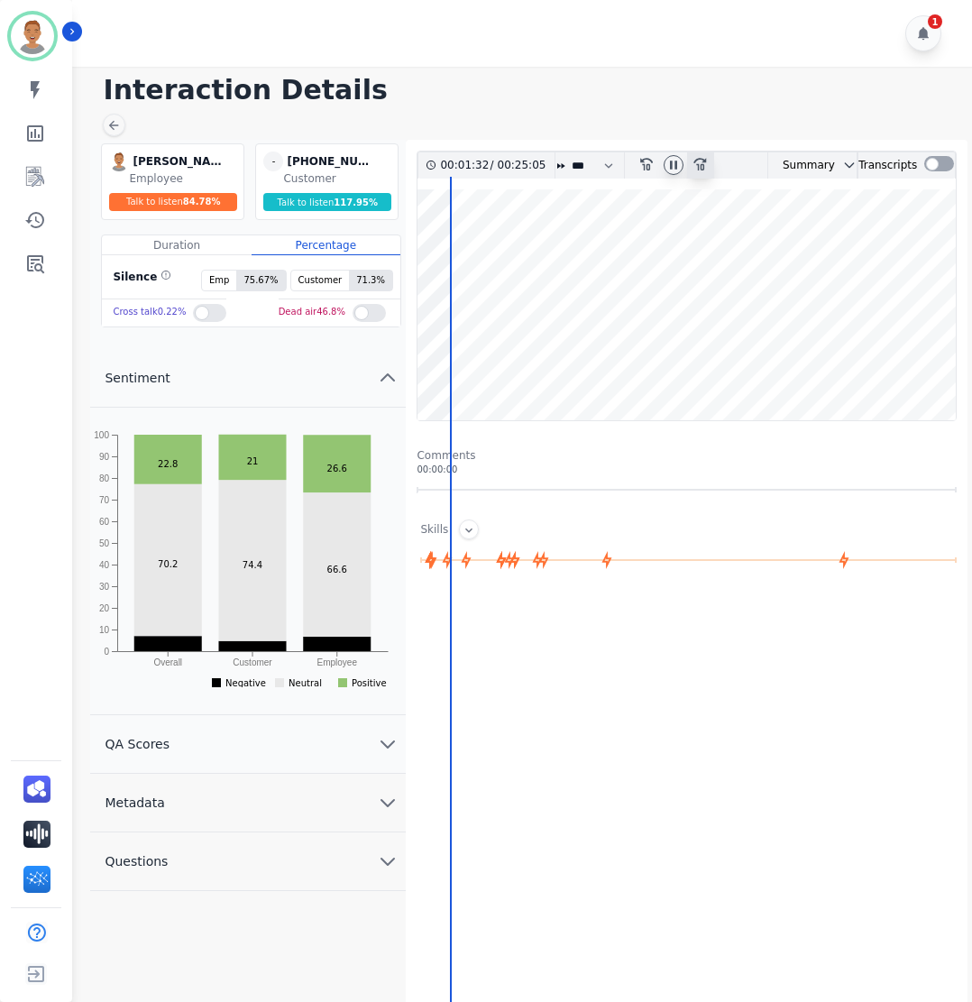
click at [699, 164] on icon at bounding box center [699, 164] width 13 height 13
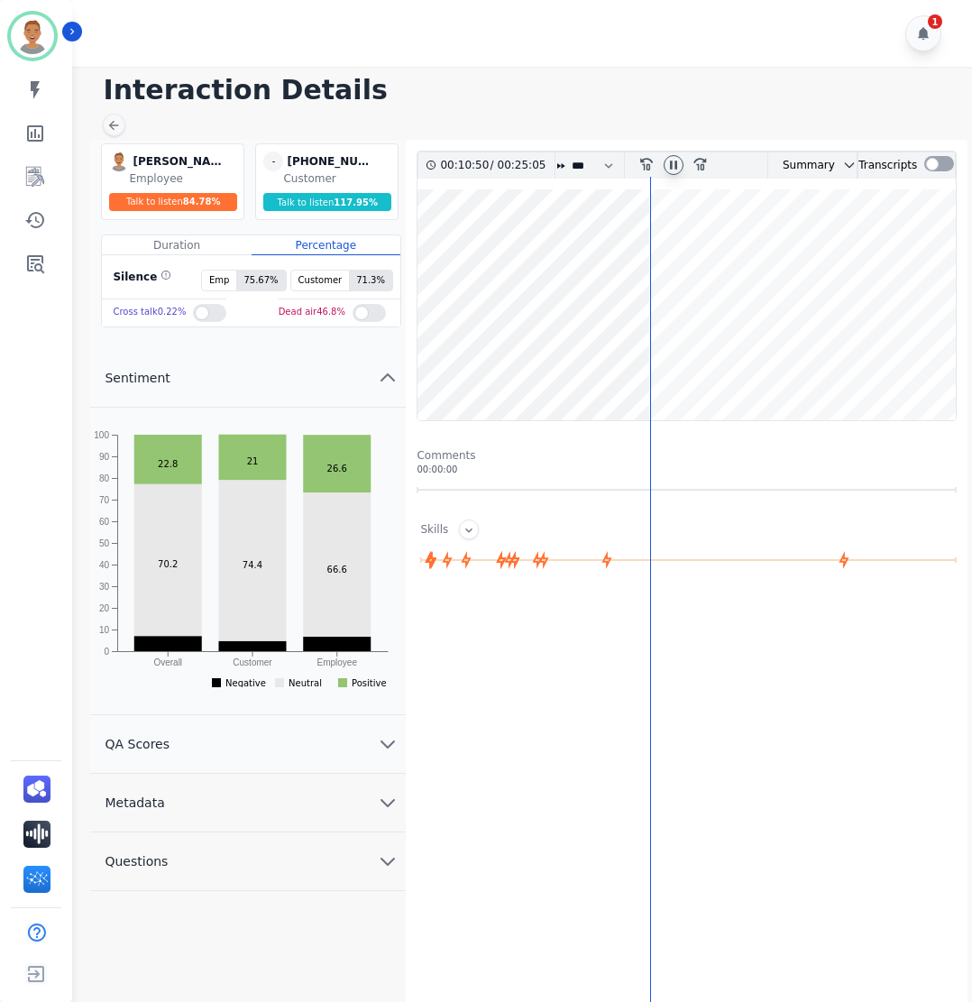
click at [352, 763] on button "QA Scores" at bounding box center [248, 744] width 316 height 59
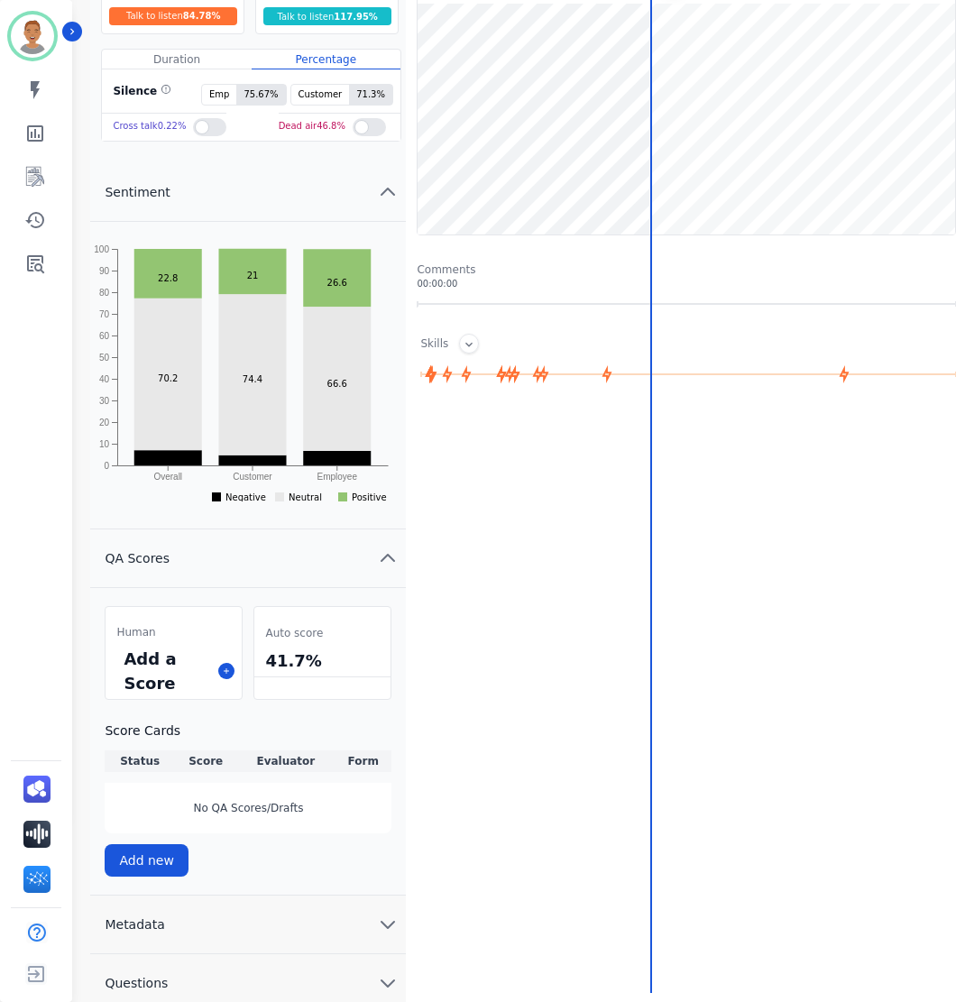
scroll to position [197, 0]
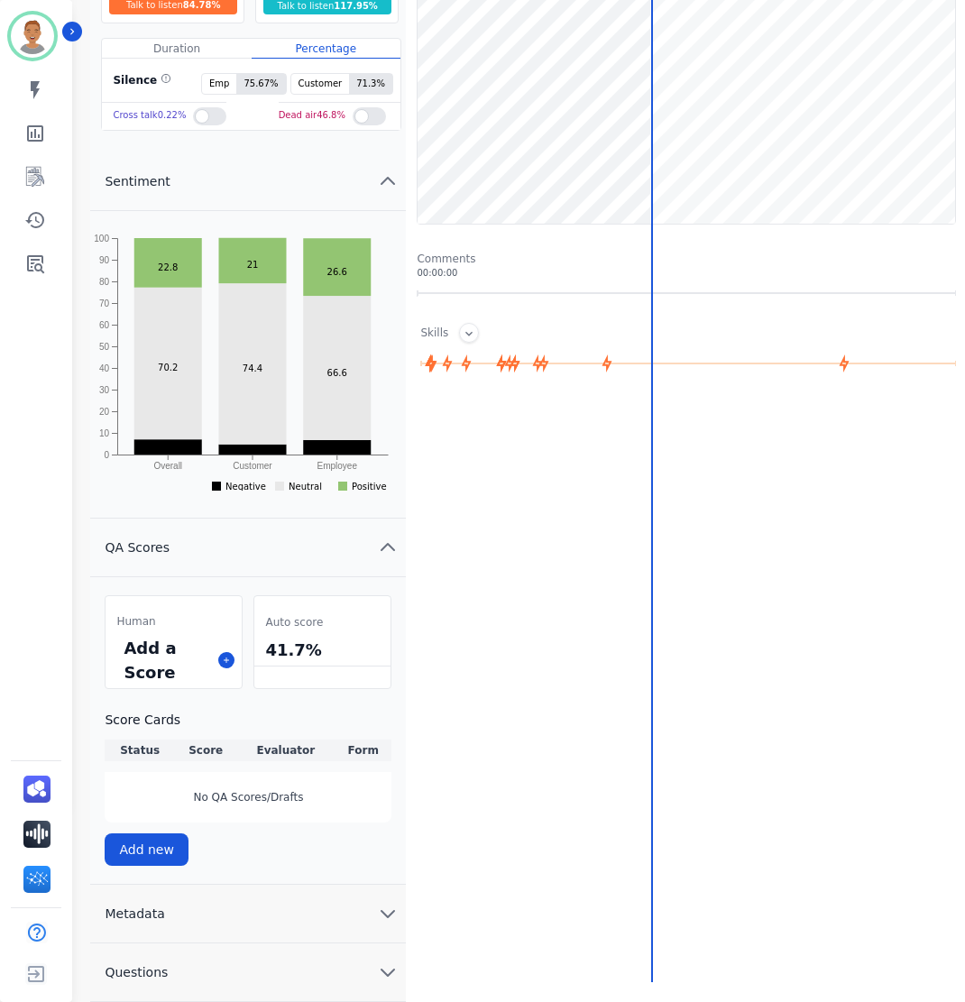
click at [369, 916] on button "Metadata" at bounding box center [248, 914] width 316 height 59
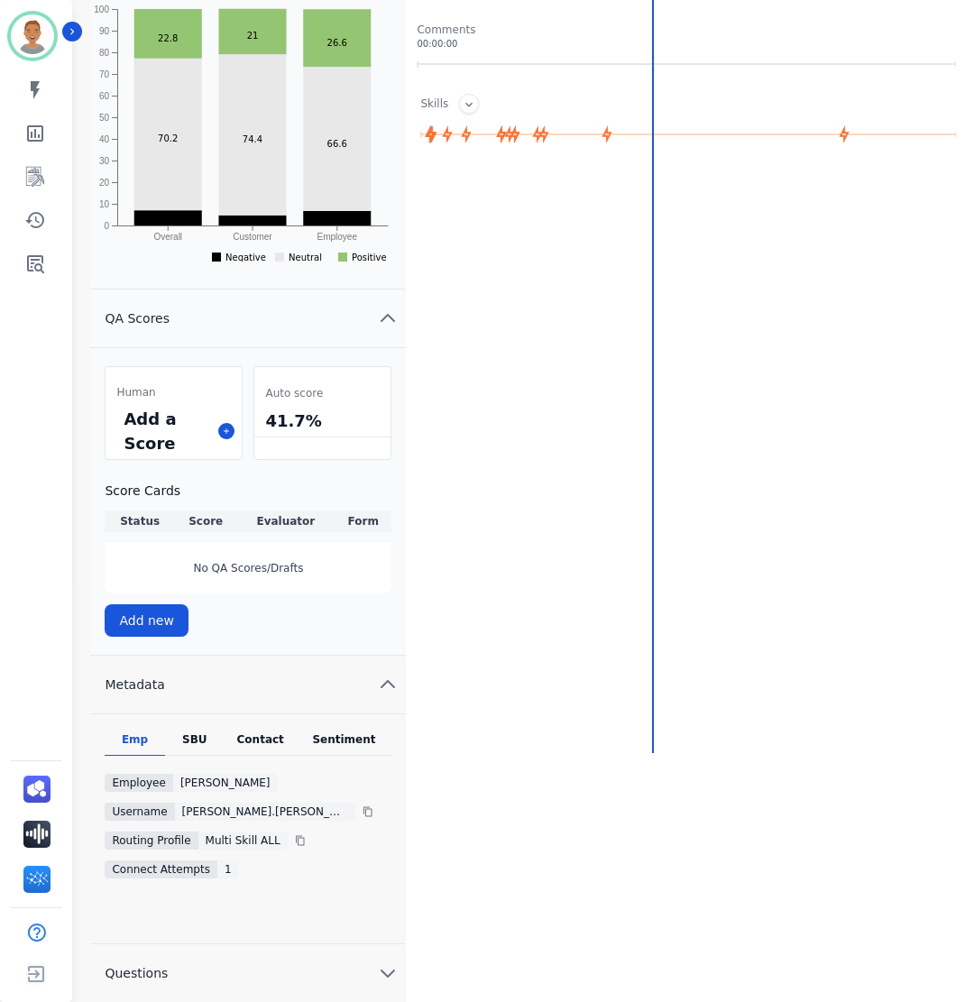
scroll to position [426, 0]
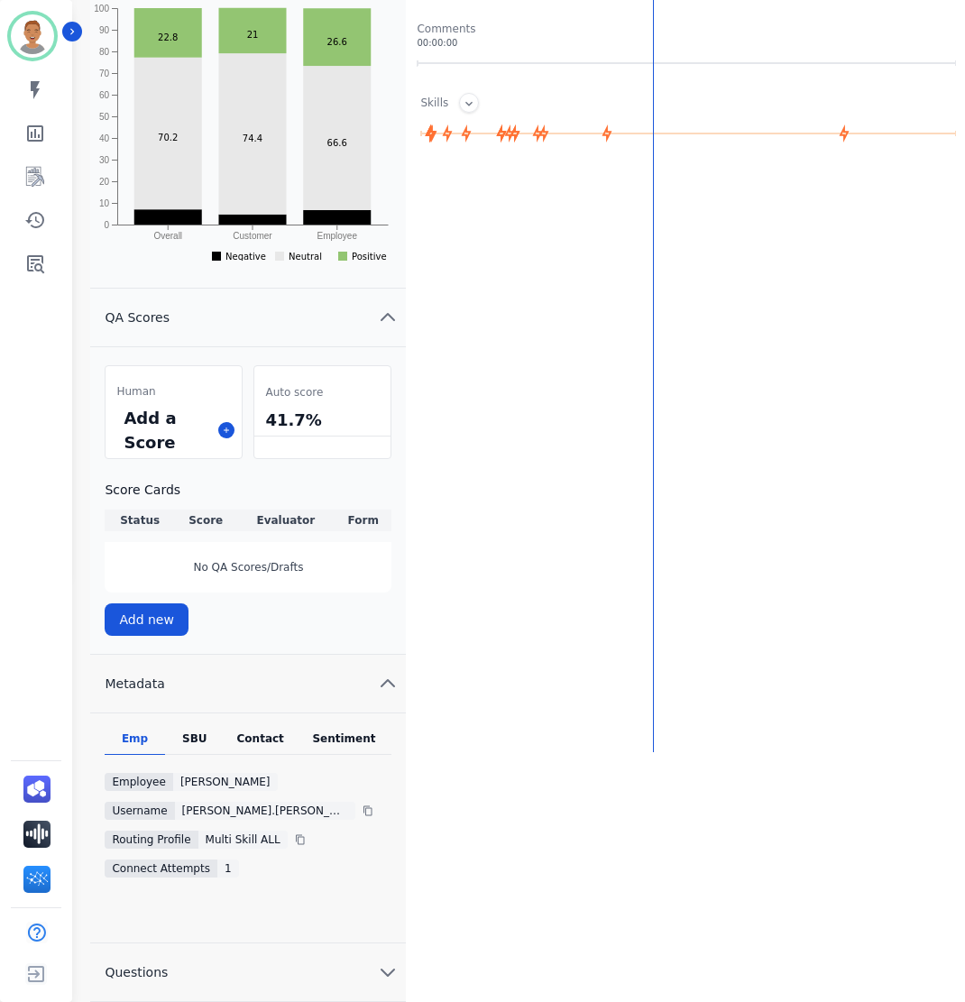
click at [338, 977] on button "Questions" at bounding box center [248, 972] width 316 height 59
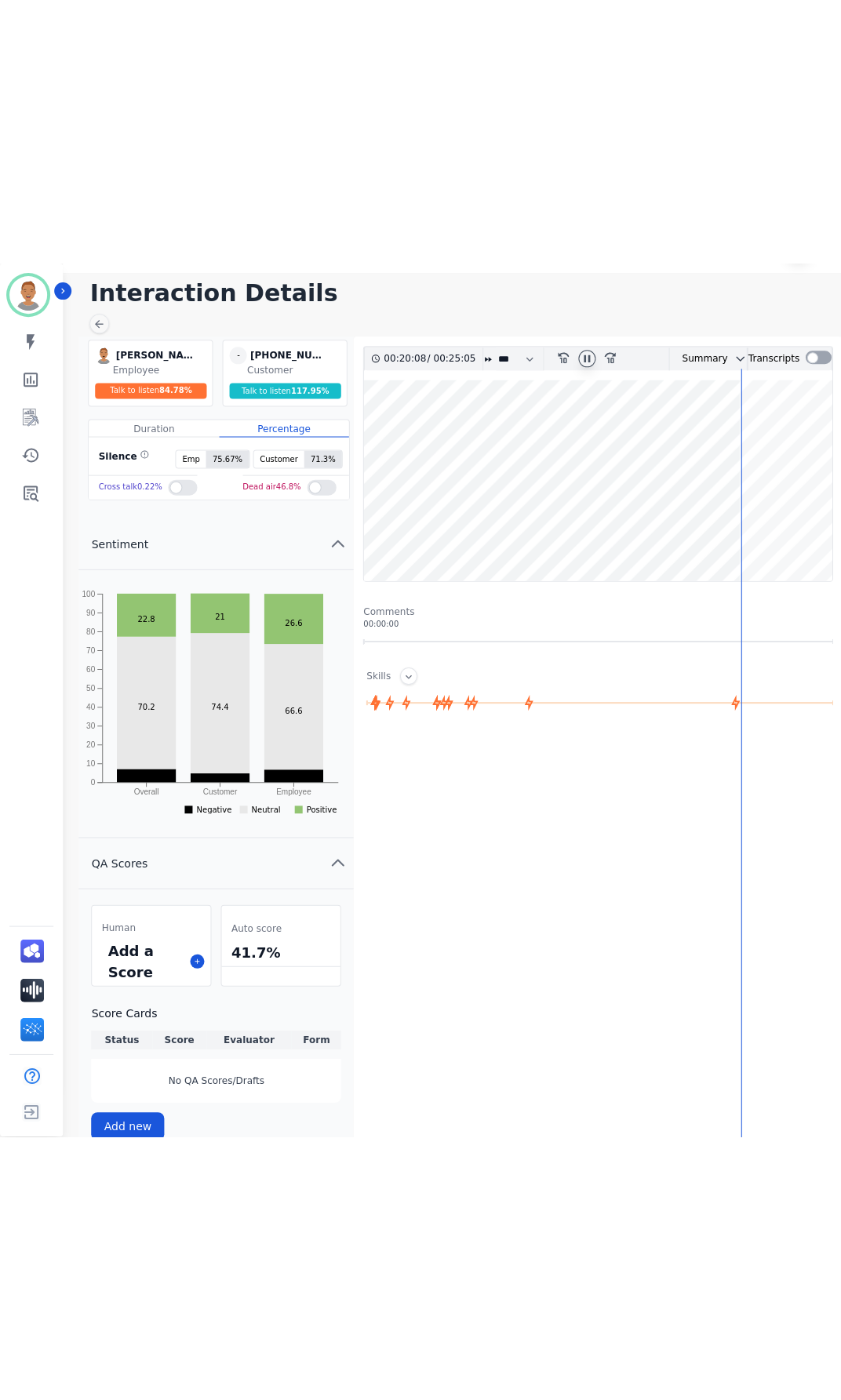
scroll to position [0, 0]
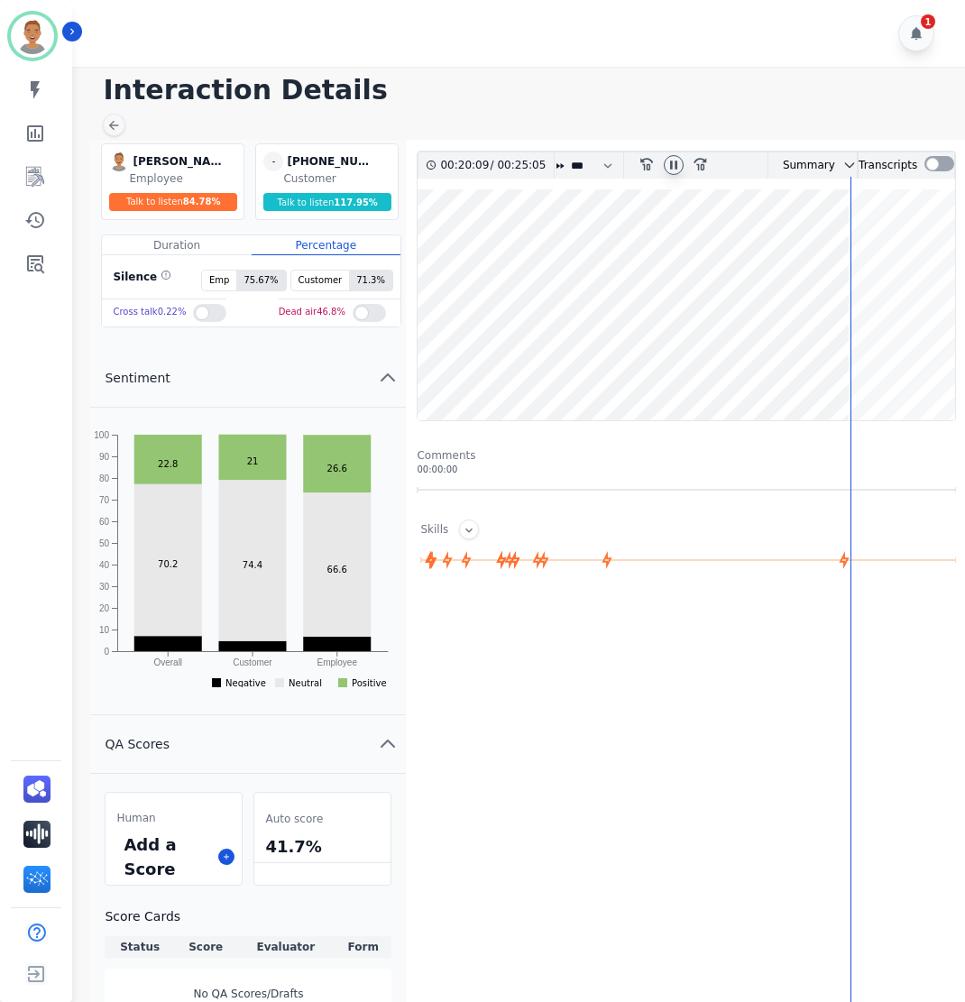
click at [674, 158] on icon at bounding box center [673, 165] width 14 height 14
